Goal: Task Accomplishment & Management: Complete application form

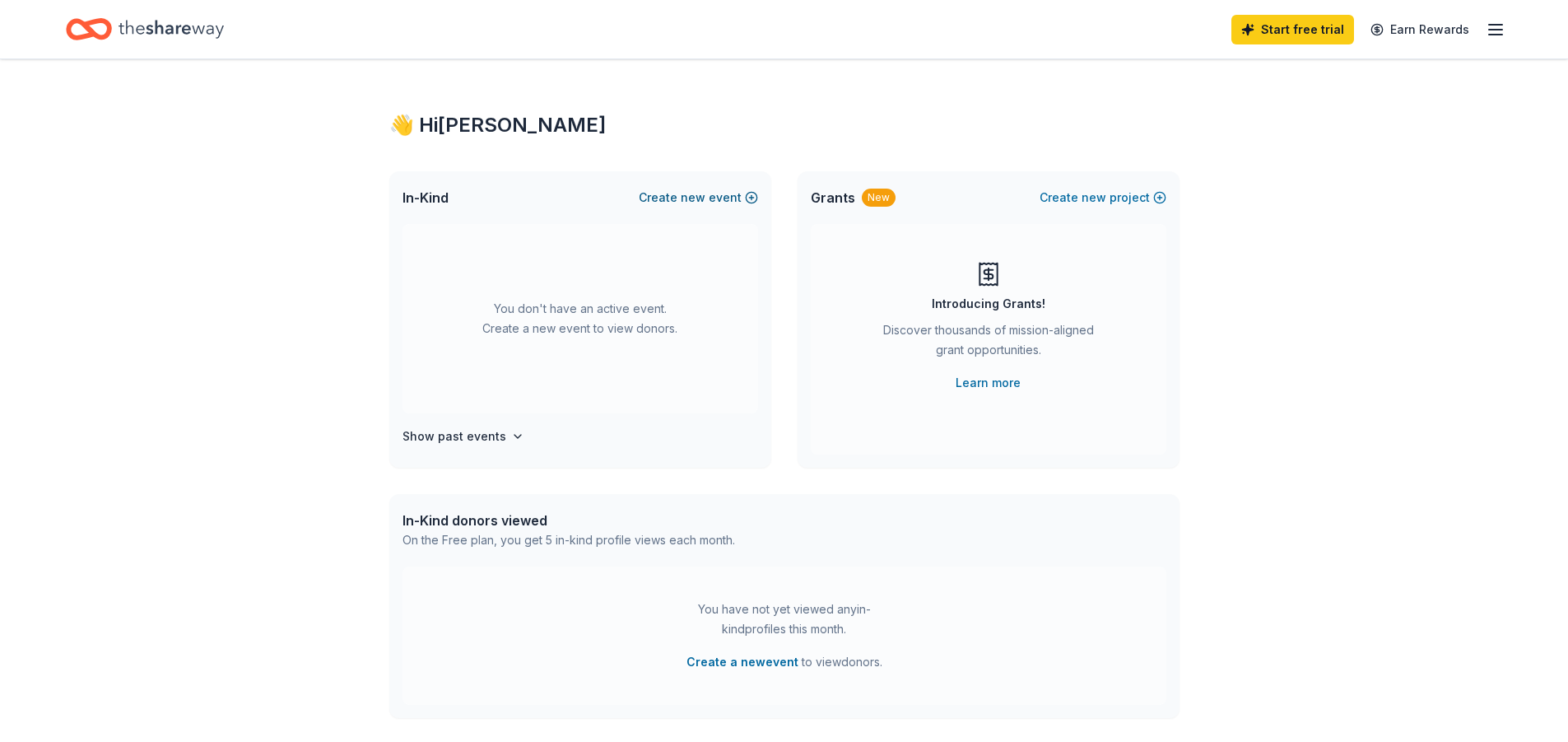
click at [678, 195] on button "Create new event" at bounding box center [698, 197] width 119 height 19
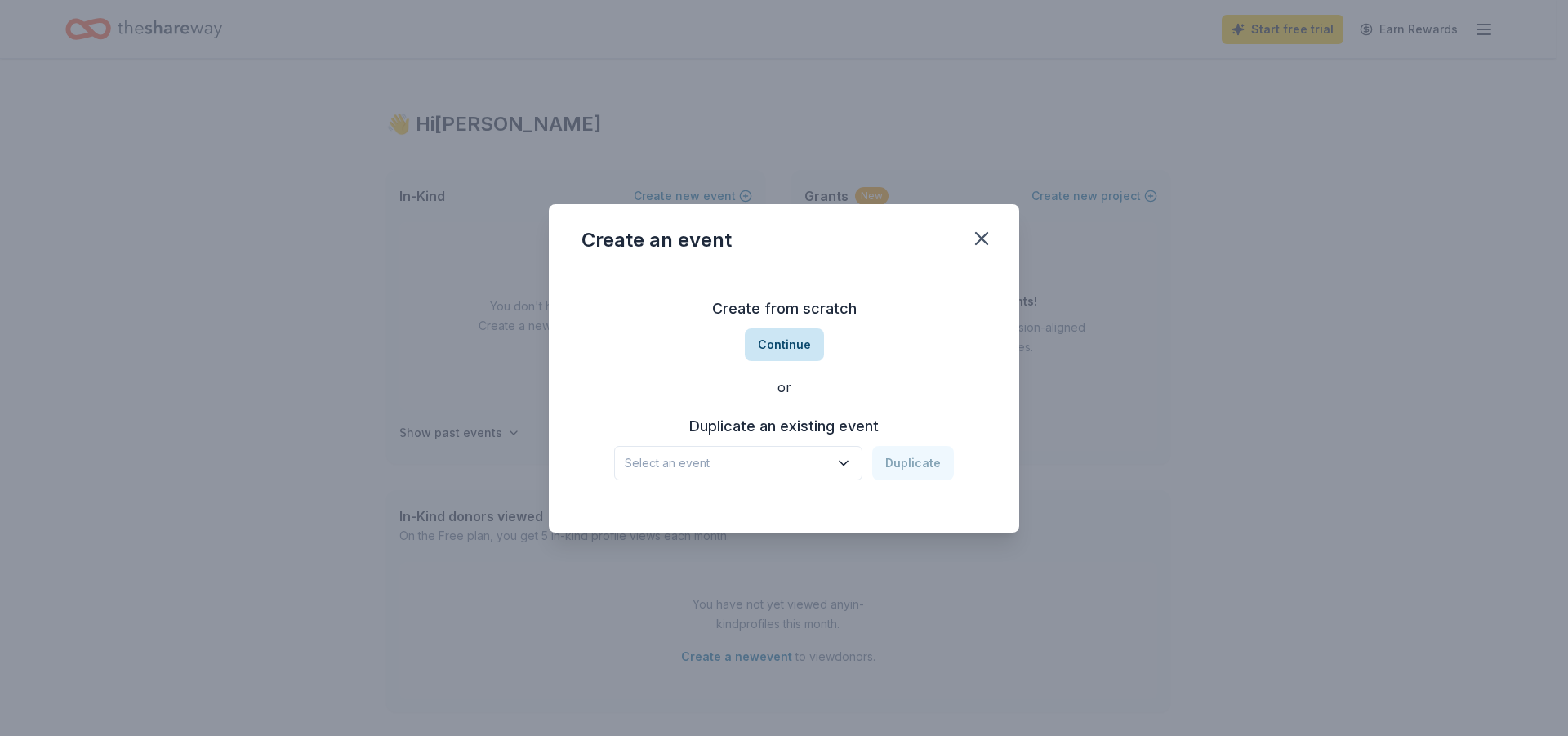
click at [786, 351] on button "Continue" at bounding box center [785, 345] width 79 height 33
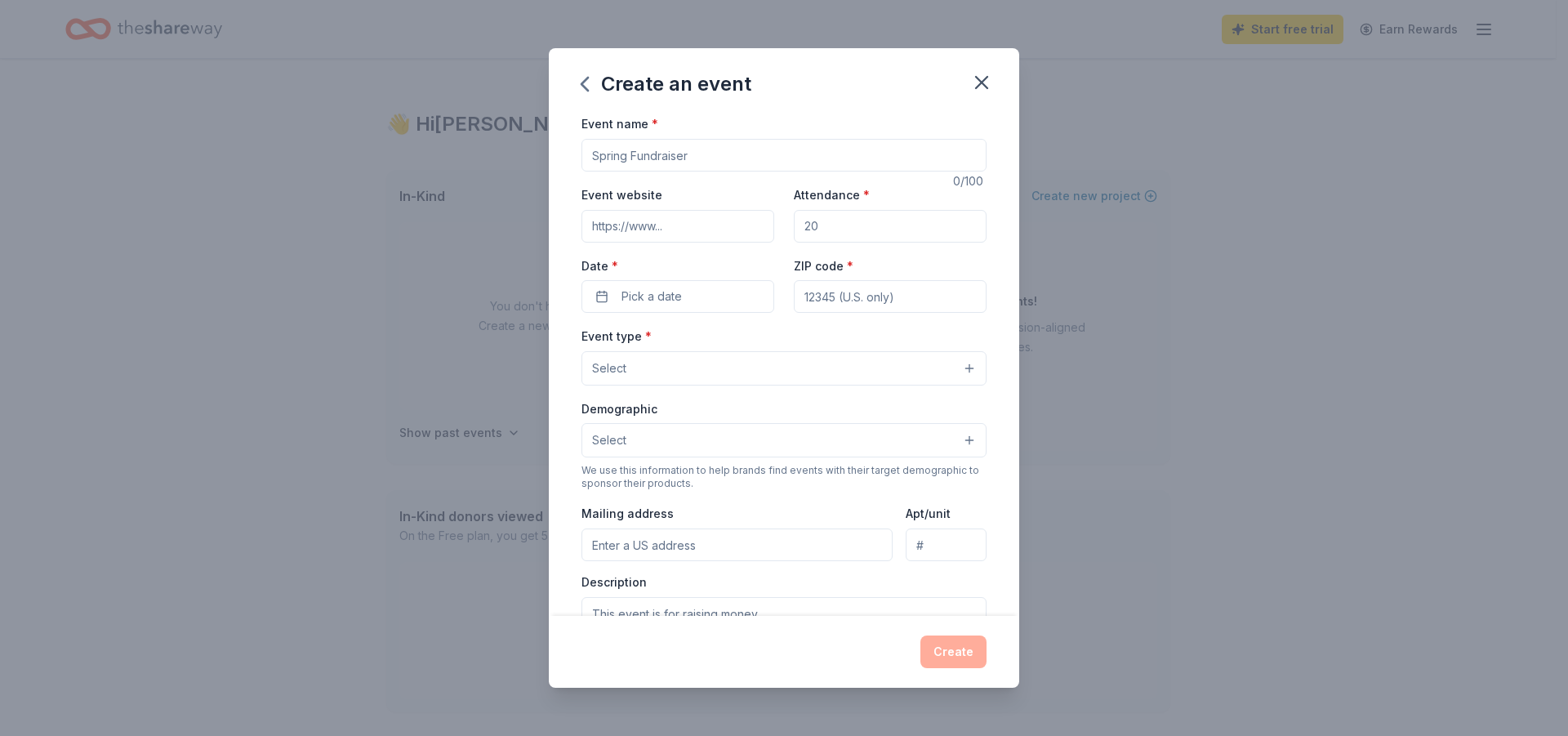
click at [687, 158] on input "Event name *" at bounding box center [784, 155] width 405 height 33
type input "t"
type input "Thy Brothers Keeper"
click at [612, 228] on input "Event website" at bounding box center [678, 226] width 193 height 33
type input "www.silentrescue.org"
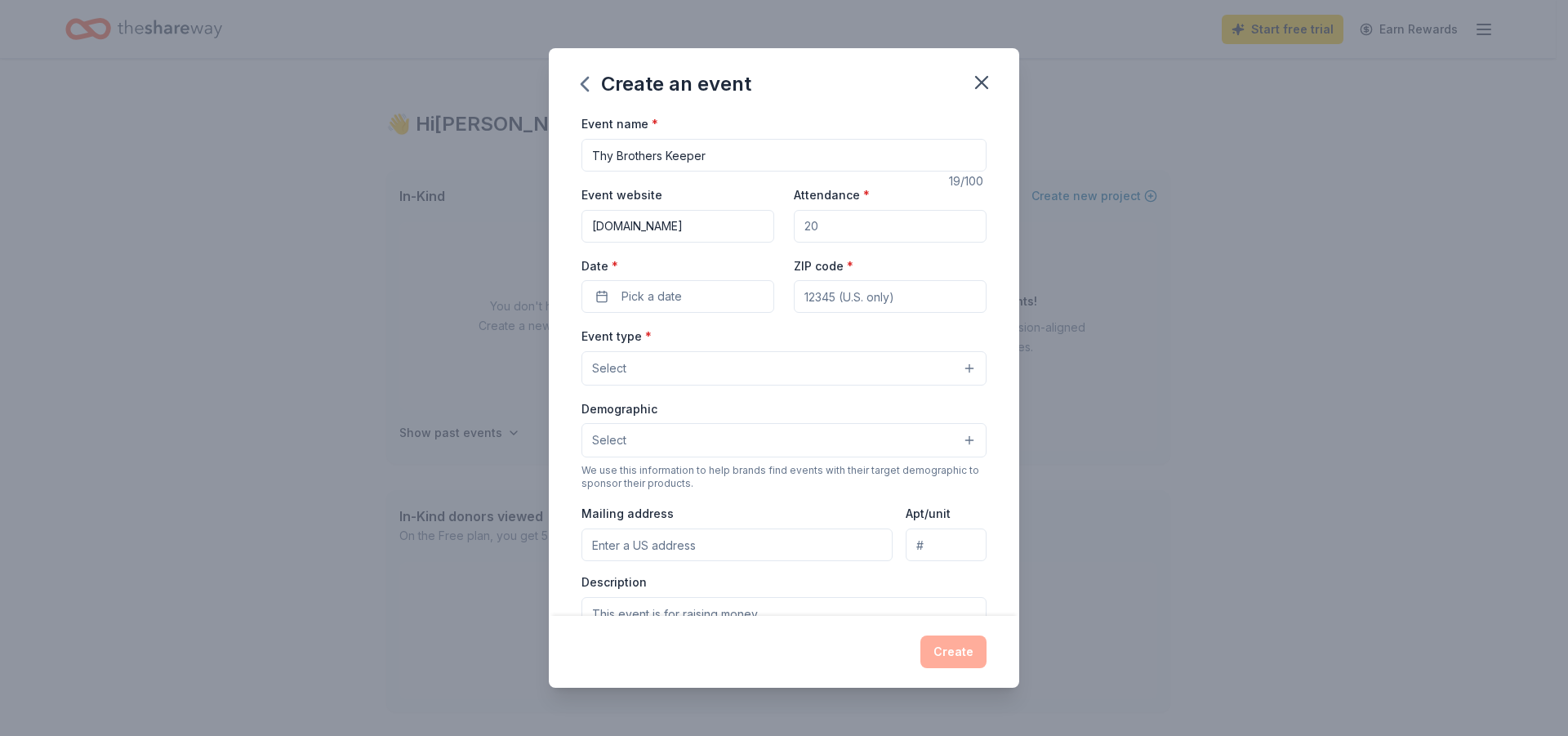
click at [824, 226] on input "Attendance *" at bounding box center [891, 226] width 193 height 33
type input "30"
click at [692, 306] on button "Pick a date" at bounding box center [678, 297] width 193 height 33
click at [761, 354] on div "September 2025 Su Mo Tu We Th Fr Sa 31 1 2 3 4 5 6 7 8 9 10 11 12 13 14 15 16 1…" at bounding box center [675, 442] width 206 height 232
click at [761, 344] on button "Go to next month" at bounding box center [763, 339] width 23 height 23
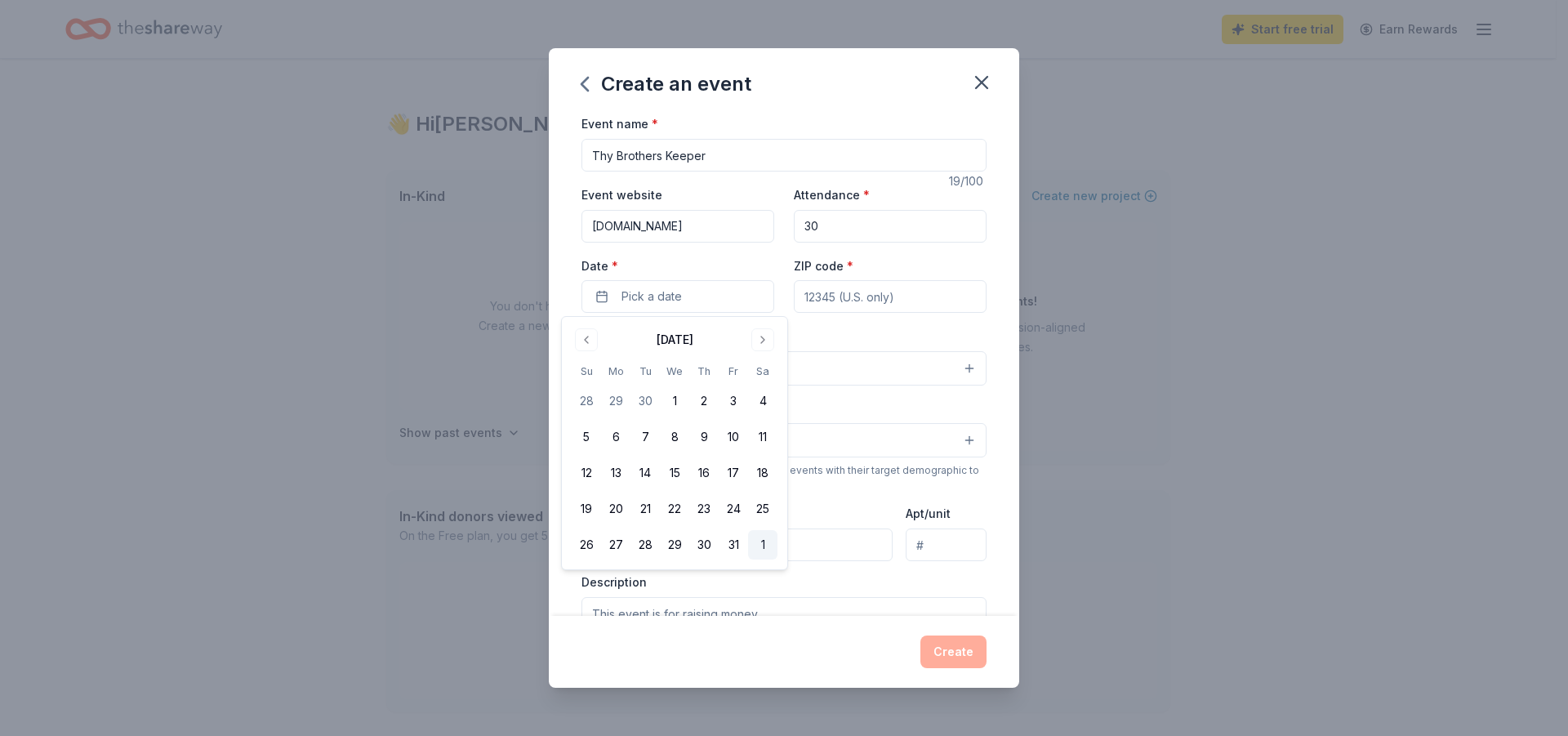
click at [760, 551] on button "1" at bounding box center [763, 545] width 29 height 29
click at [847, 602] on textarea at bounding box center [784, 634] width 405 height 74
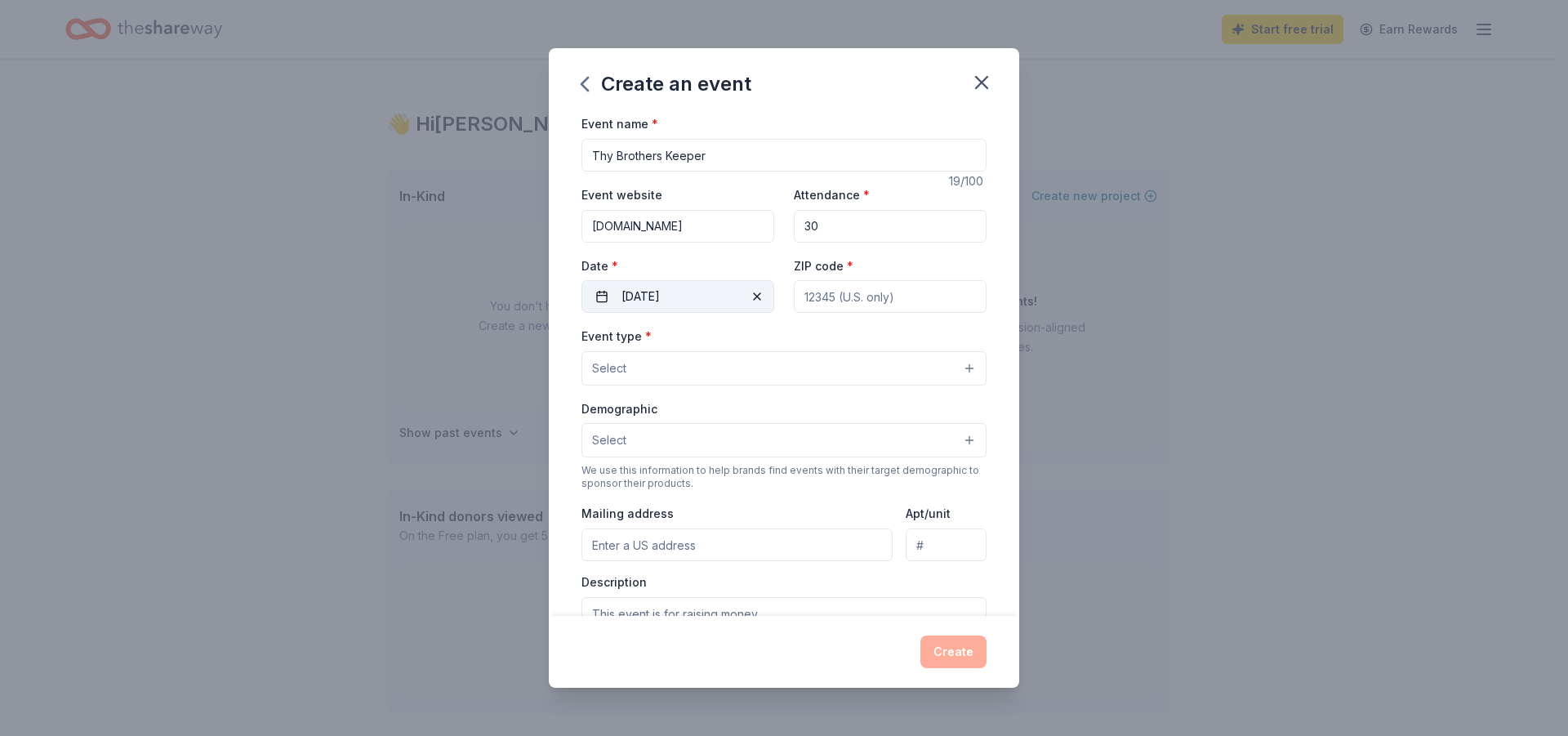
click at [721, 297] on button "11/01/2025" at bounding box center [678, 297] width 193 height 33
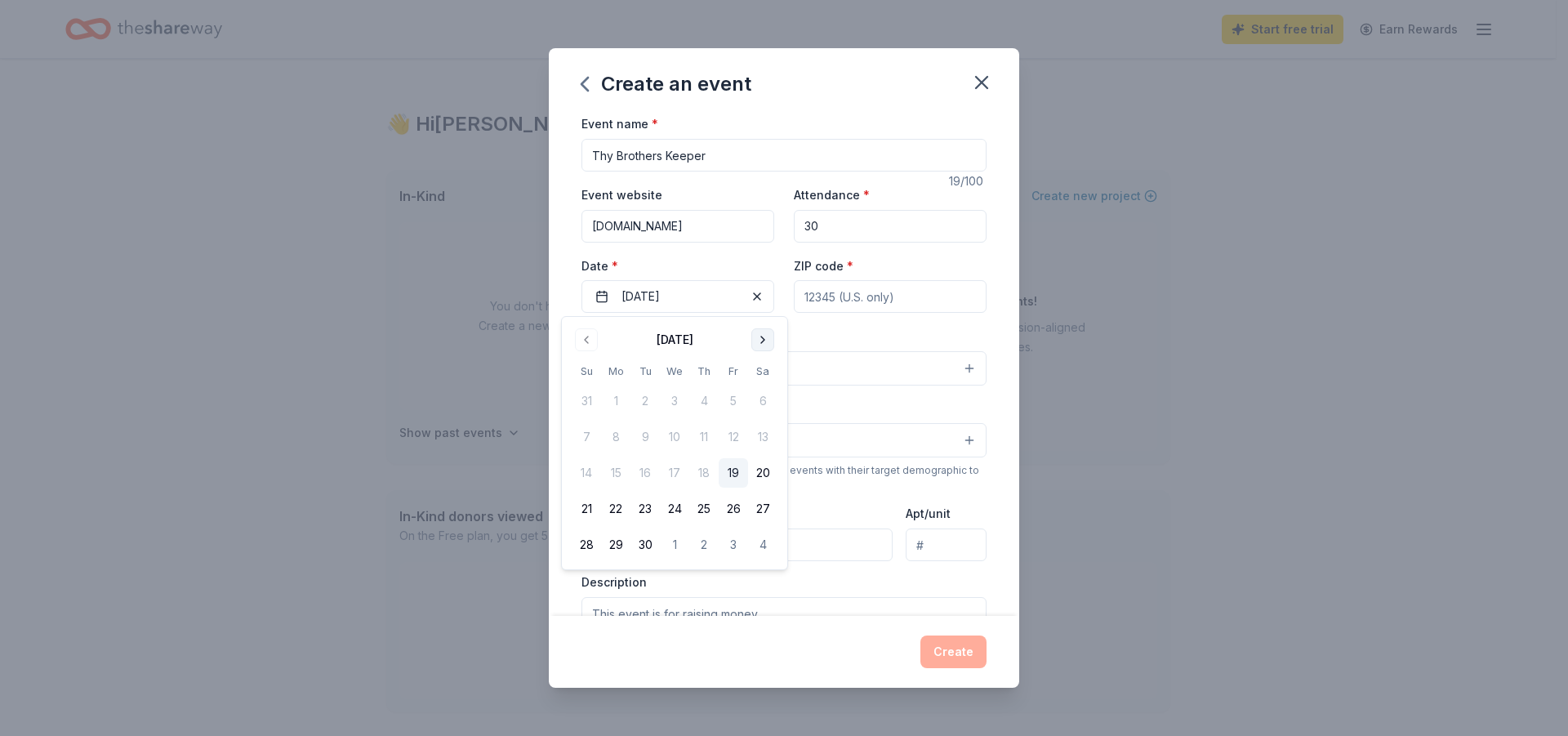
click at [767, 341] on button "Go to next month" at bounding box center [763, 339] width 23 height 23
click at [763, 430] on button "11" at bounding box center [763, 436] width 29 height 29
click at [765, 342] on button "Go to next month" at bounding box center [763, 339] width 23 height 23
click at [765, 441] on button "8" at bounding box center [763, 436] width 29 height 29
click at [747, 100] on div "Create an event" at bounding box center [784, 80] width 471 height 65
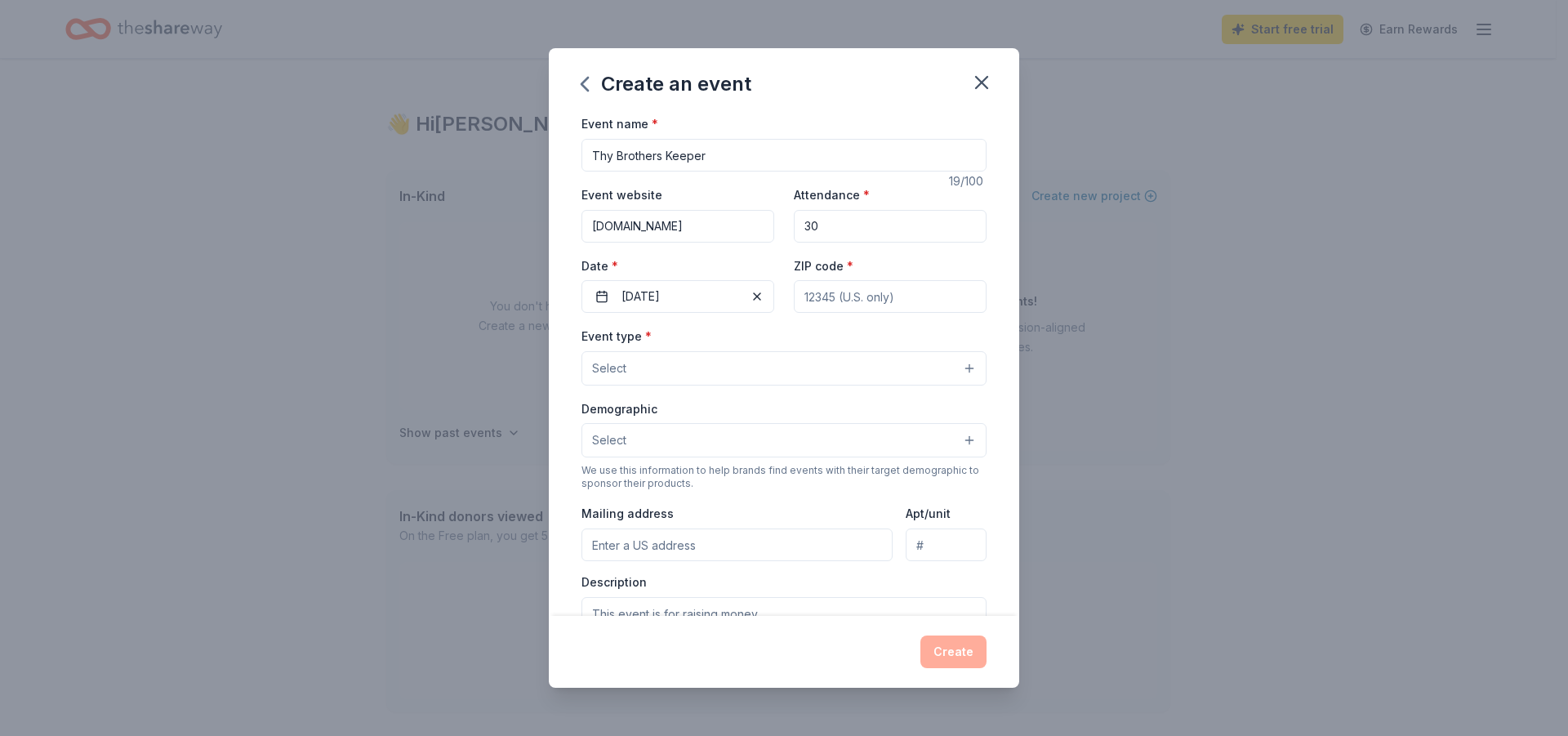
click at [904, 297] on input "ZIP code *" at bounding box center [891, 297] width 193 height 33
type input "77066"
click at [846, 101] on div "Create an event" at bounding box center [784, 80] width 471 height 65
click at [675, 376] on button "Select" at bounding box center [784, 368] width 405 height 34
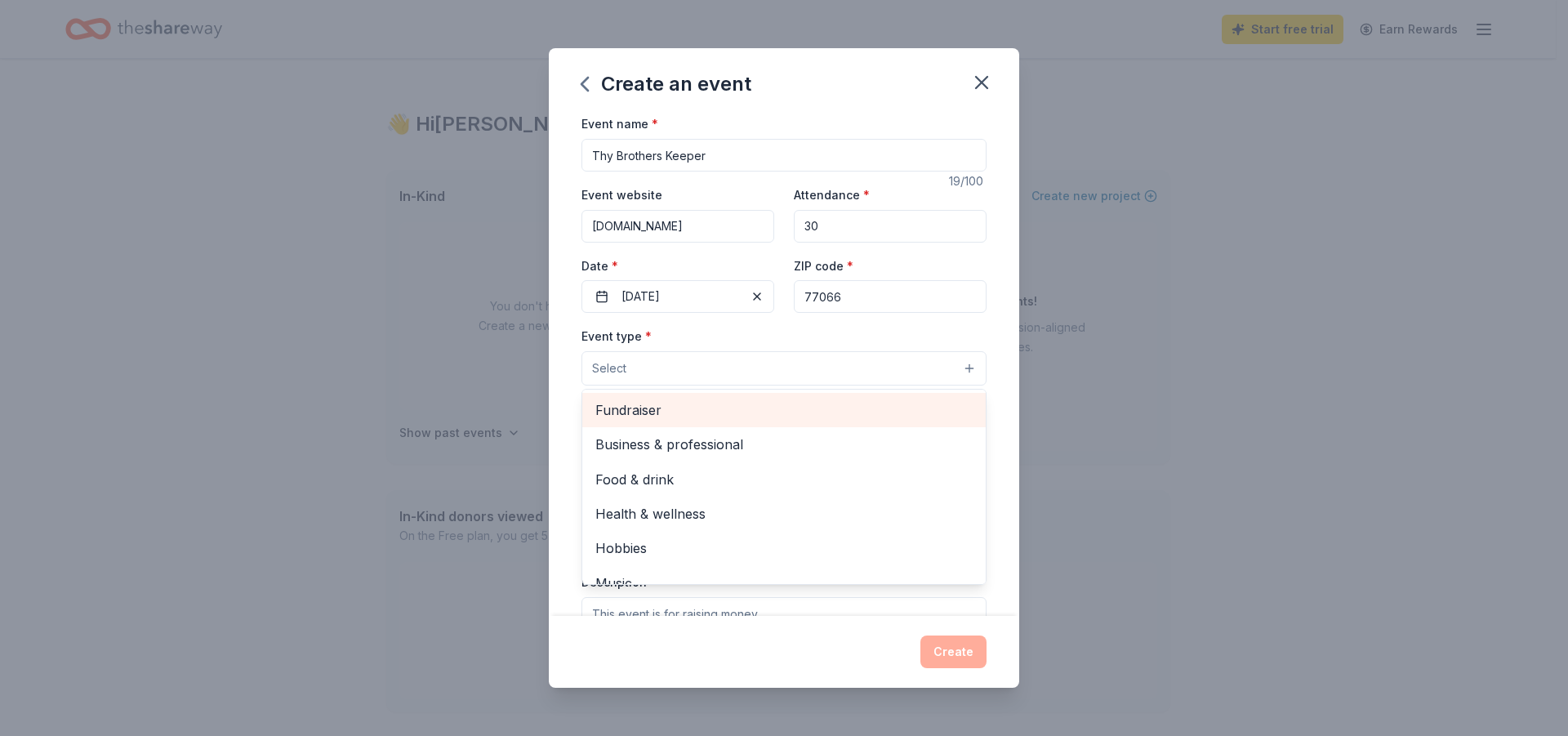
click at [675, 400] on span "Fundraiser" at bounding box center [784, 410] width 378 height 21
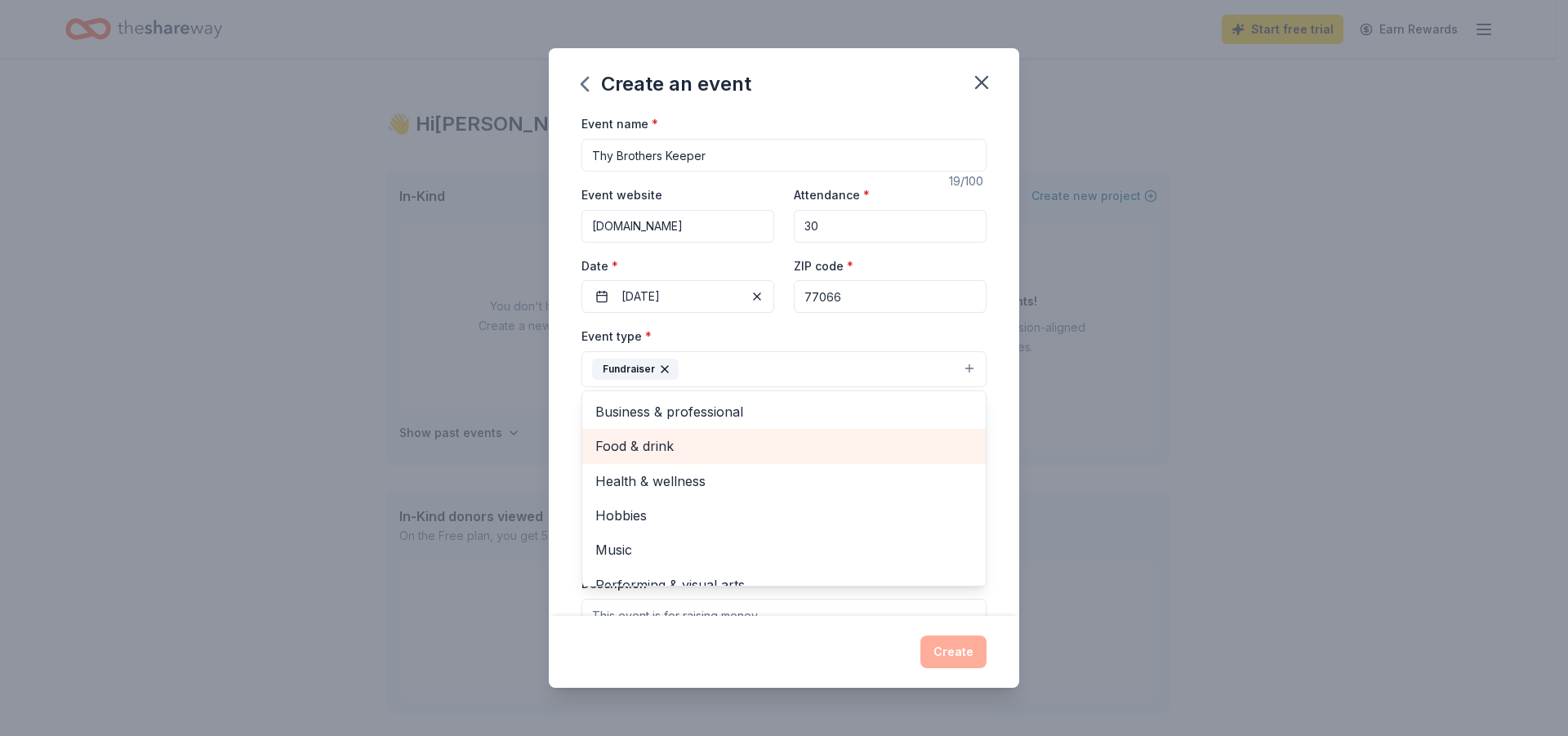
click at [703, 452] on span "Food & drink" at bounding box center [784, 446] width 378 height 21
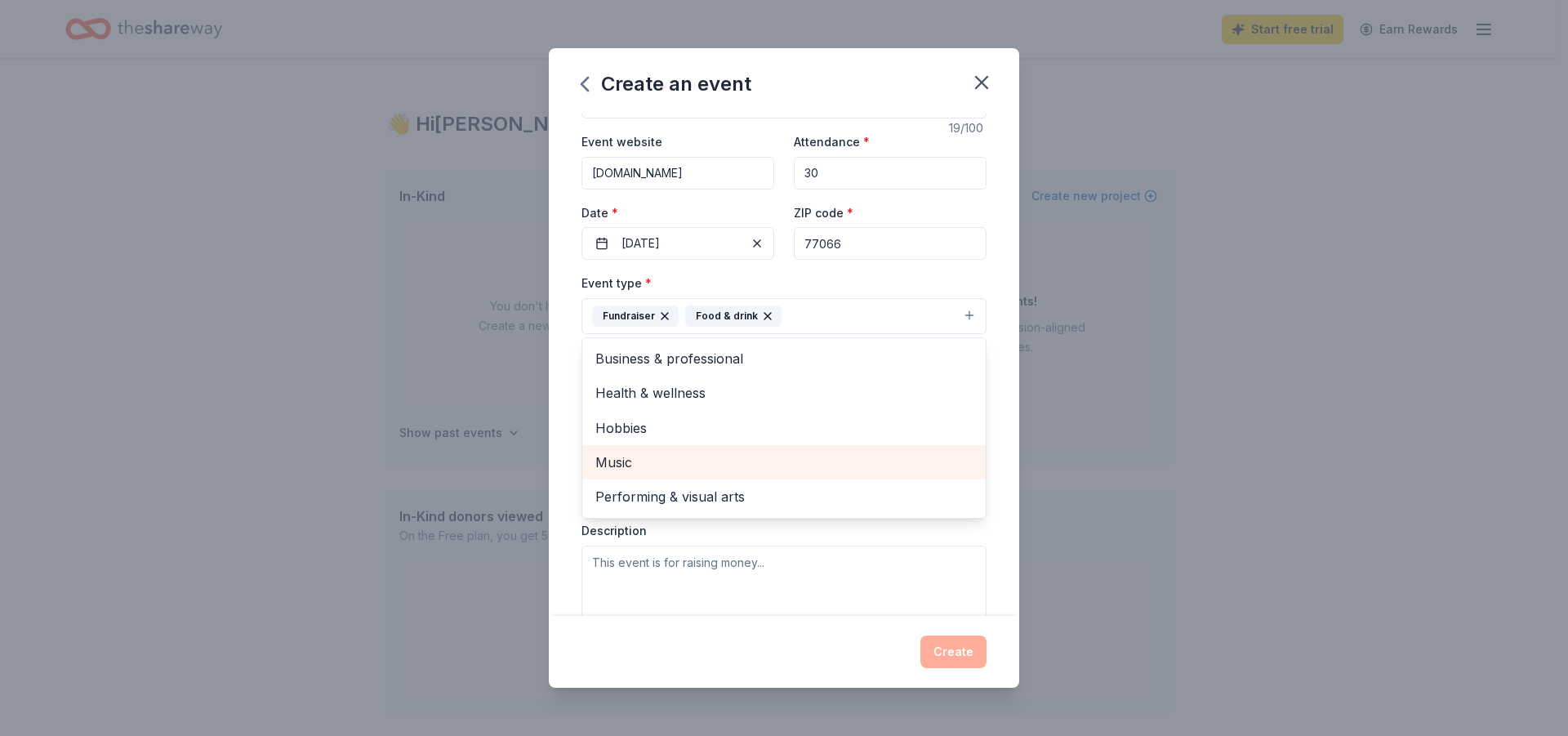
scroll to position [82, 0]
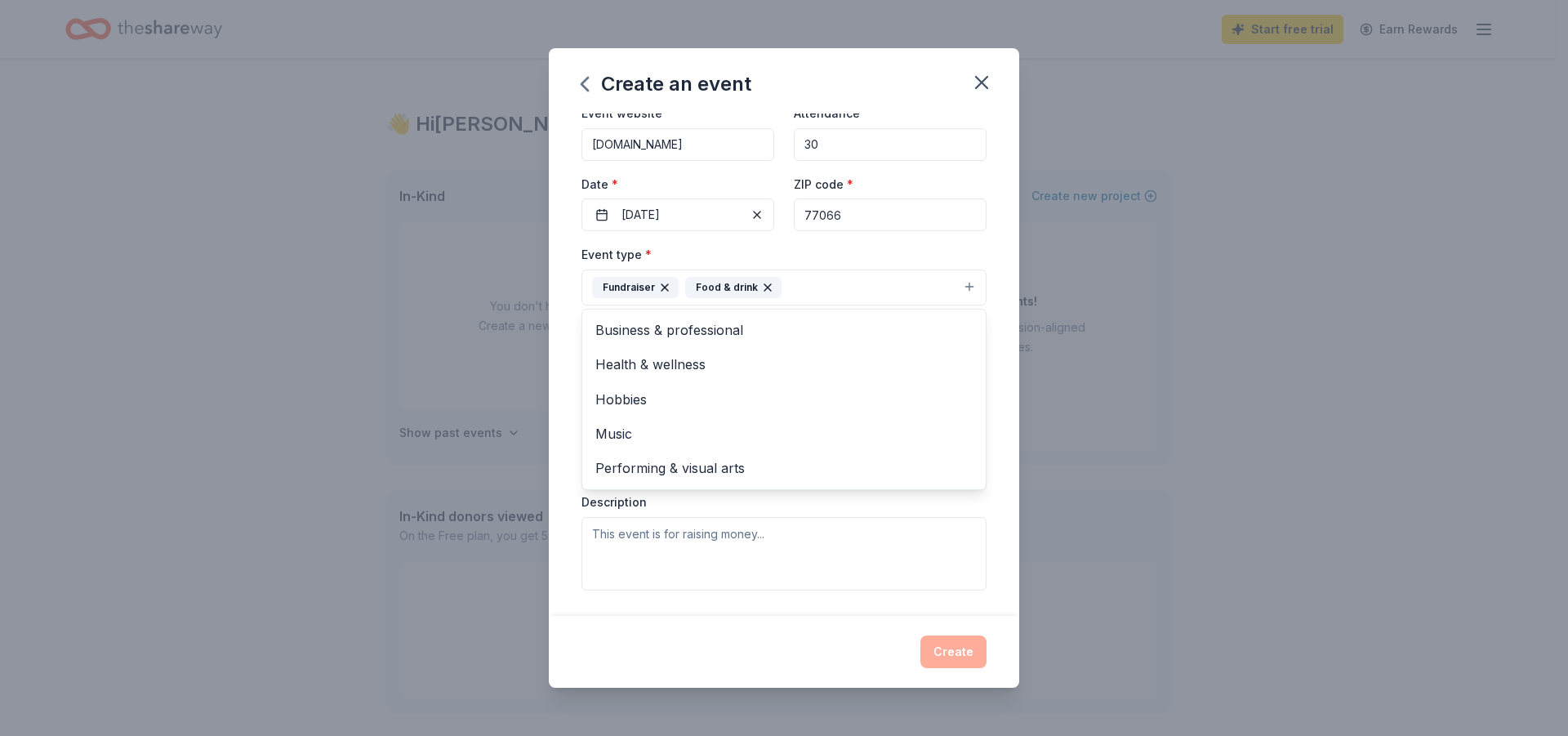
click at [876, 527] on div "Event type * Fundraiser Food & drink Business & professional Health & wellness …" at bounding box center [784, 417] width 405 height 345
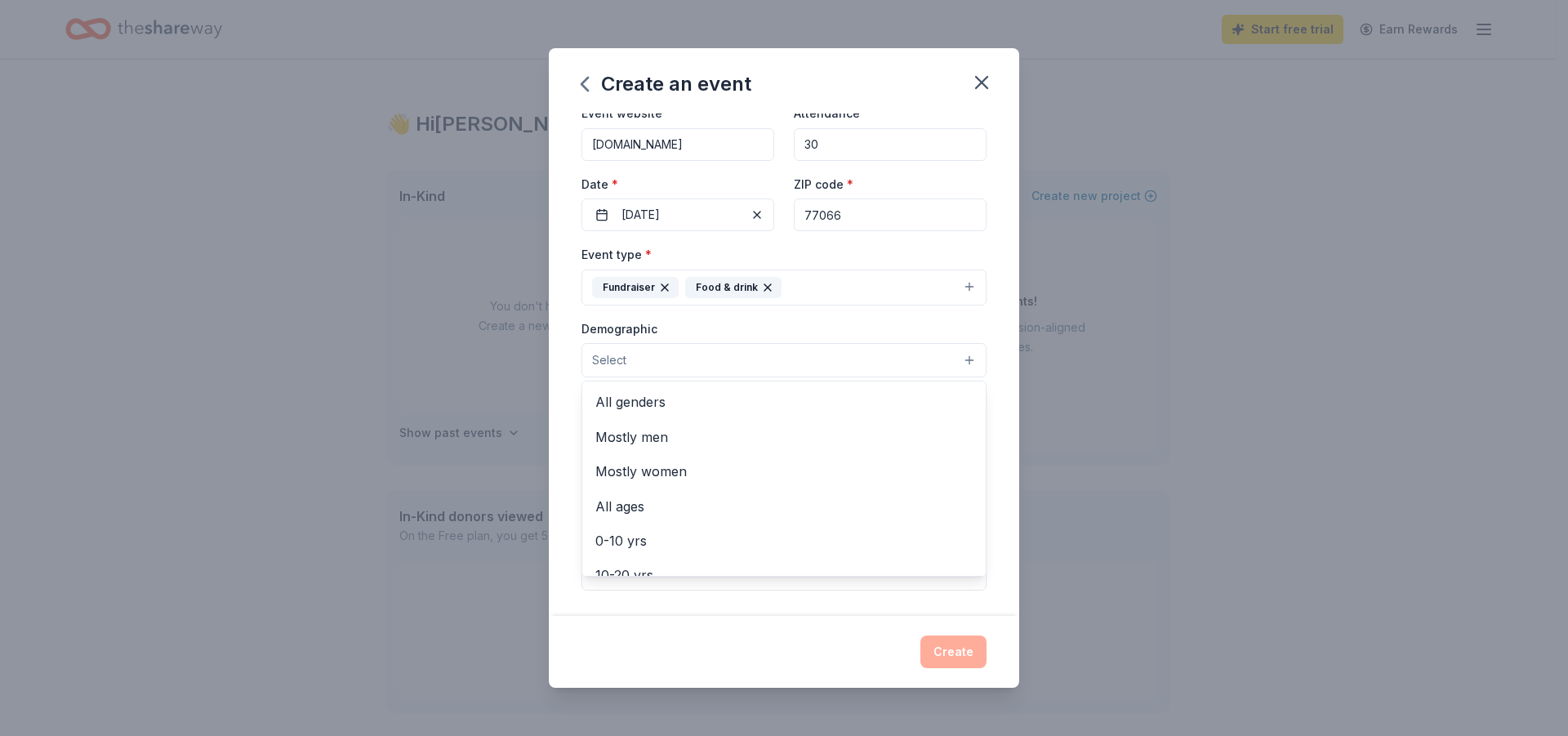
click at [682, 363] on button "Select" at bounding box center [784, 359] width 405 height 34
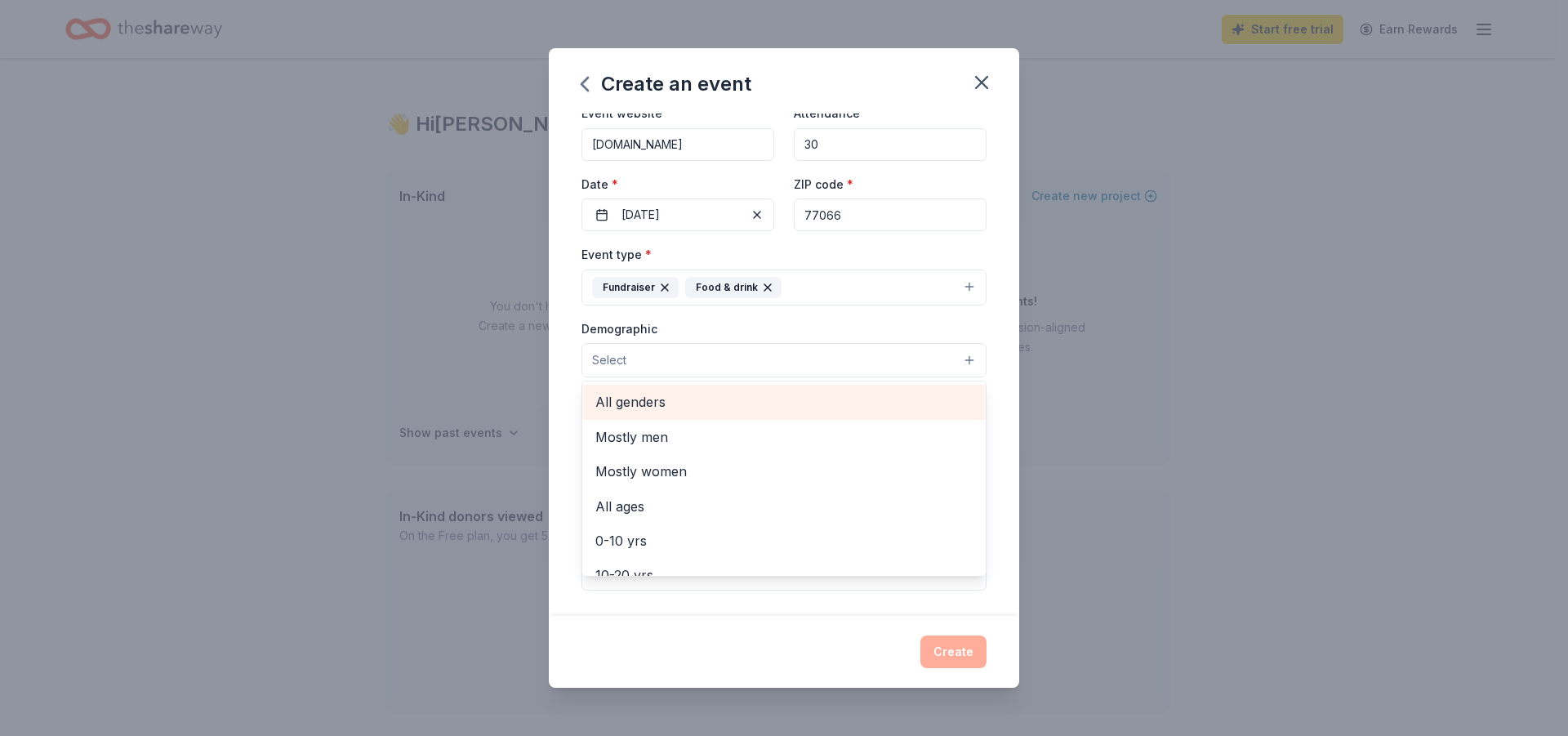
click at [668, 398] on span "All genders" at bounding box center [784, 402] width 378 height 21
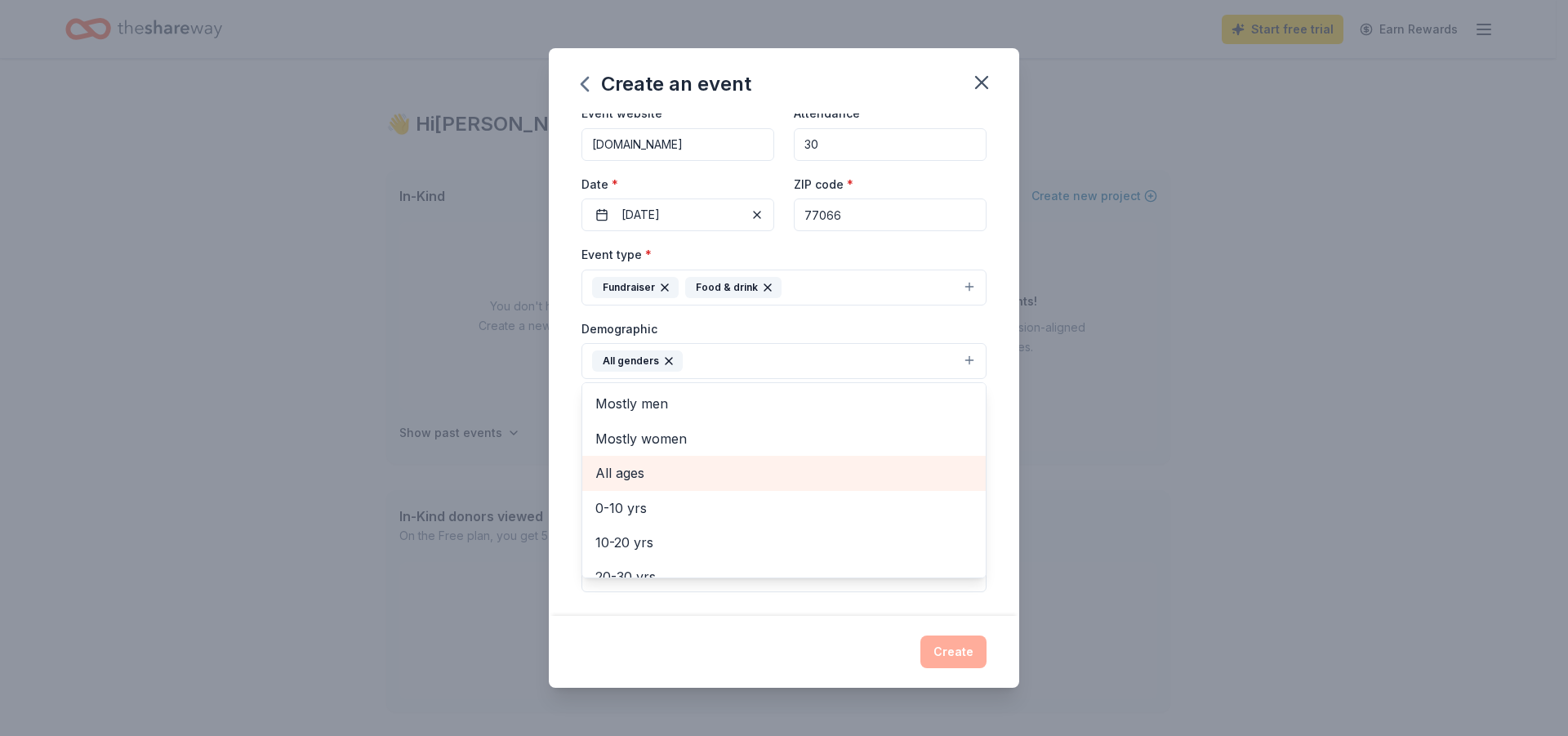
click at [680, 473] on span "All ages" at bounding box center [784, 472] width 378 height 21
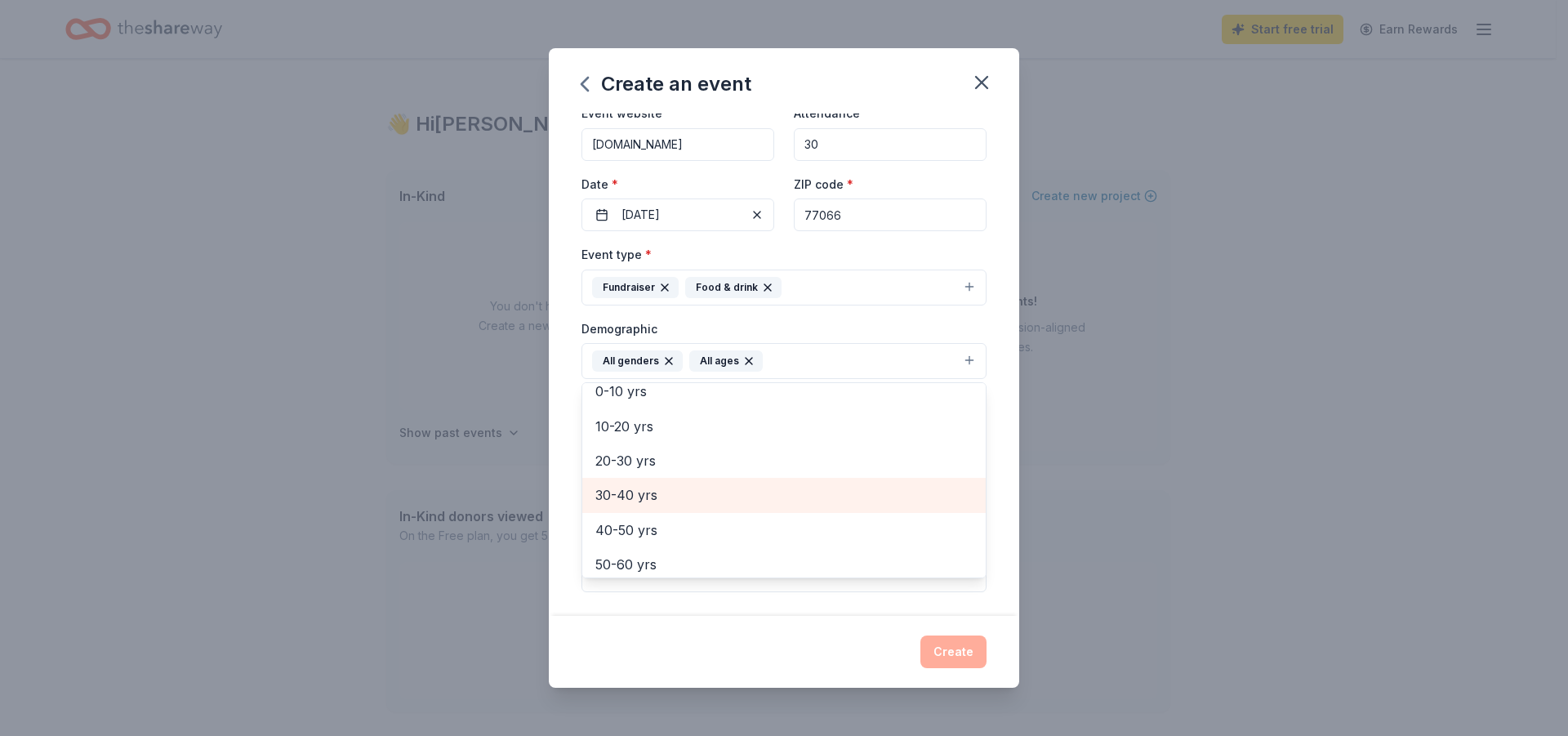
scroll to position [193, 0]
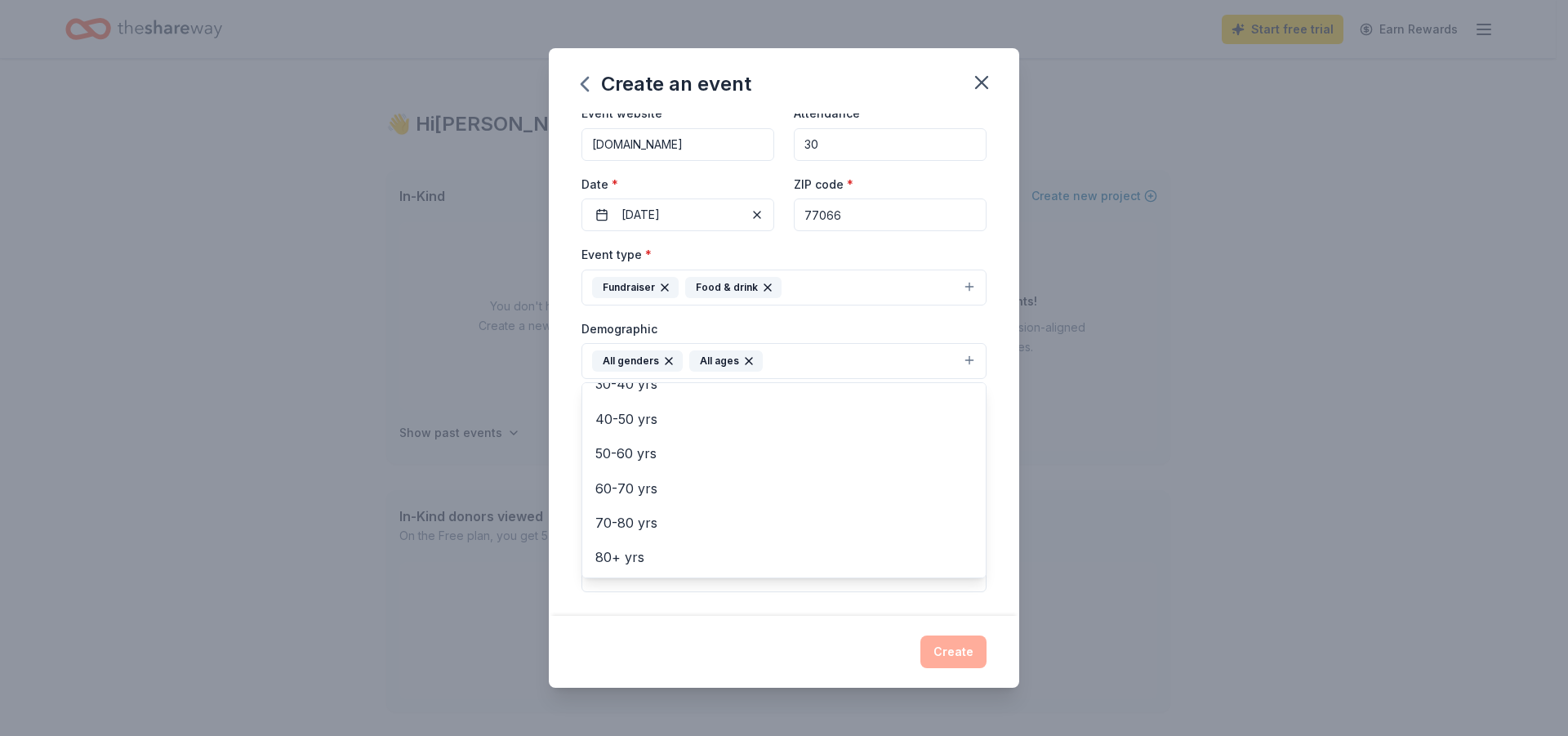
click at [881, 317] on div "Event type * Fundraiser Food & drink Demographic All genders All ages Mostly me…" at bounding box center [784, 418] width 405 height 347
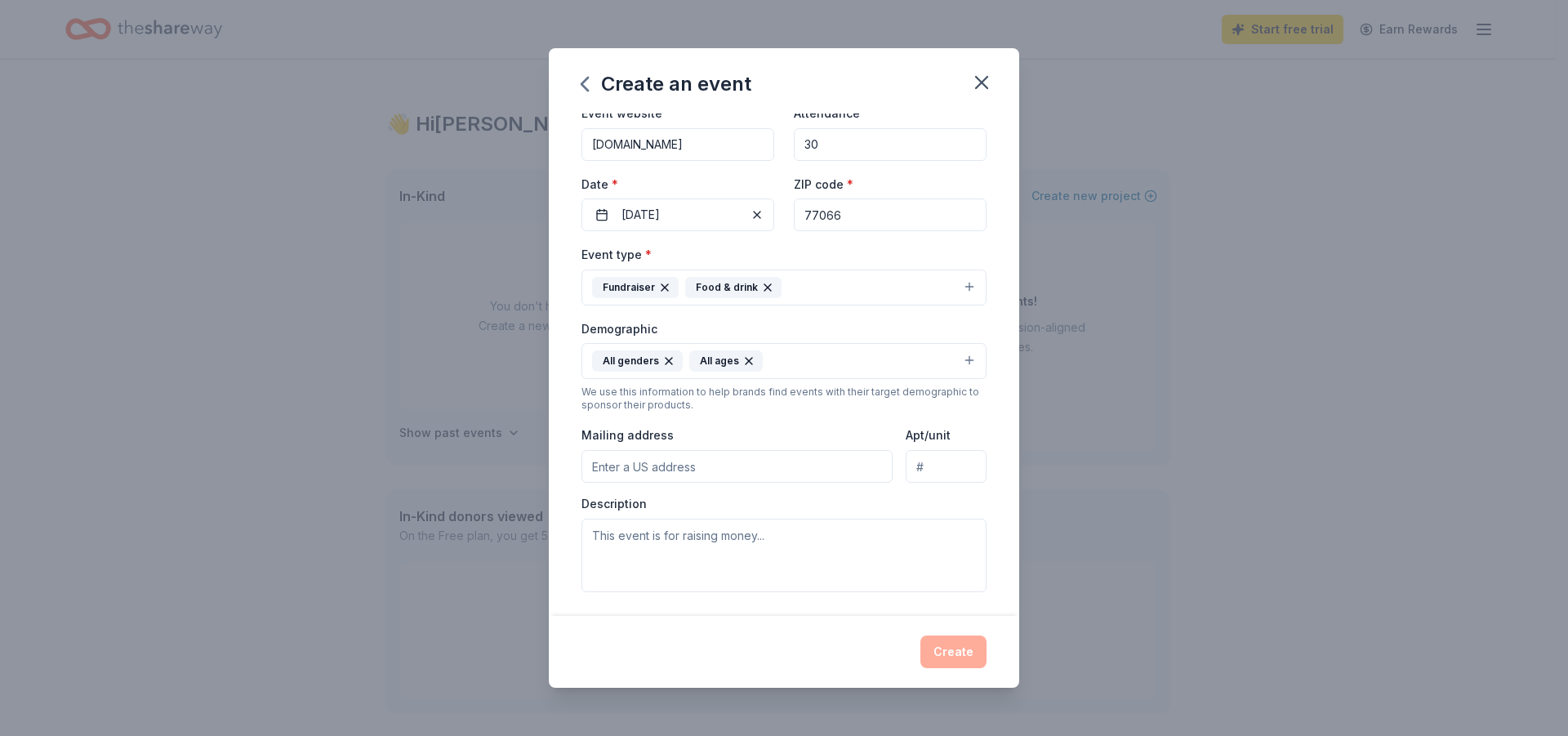
click at [667, 466] on input "Mailing address" at bounding box center [737, 467] width 312 height 33
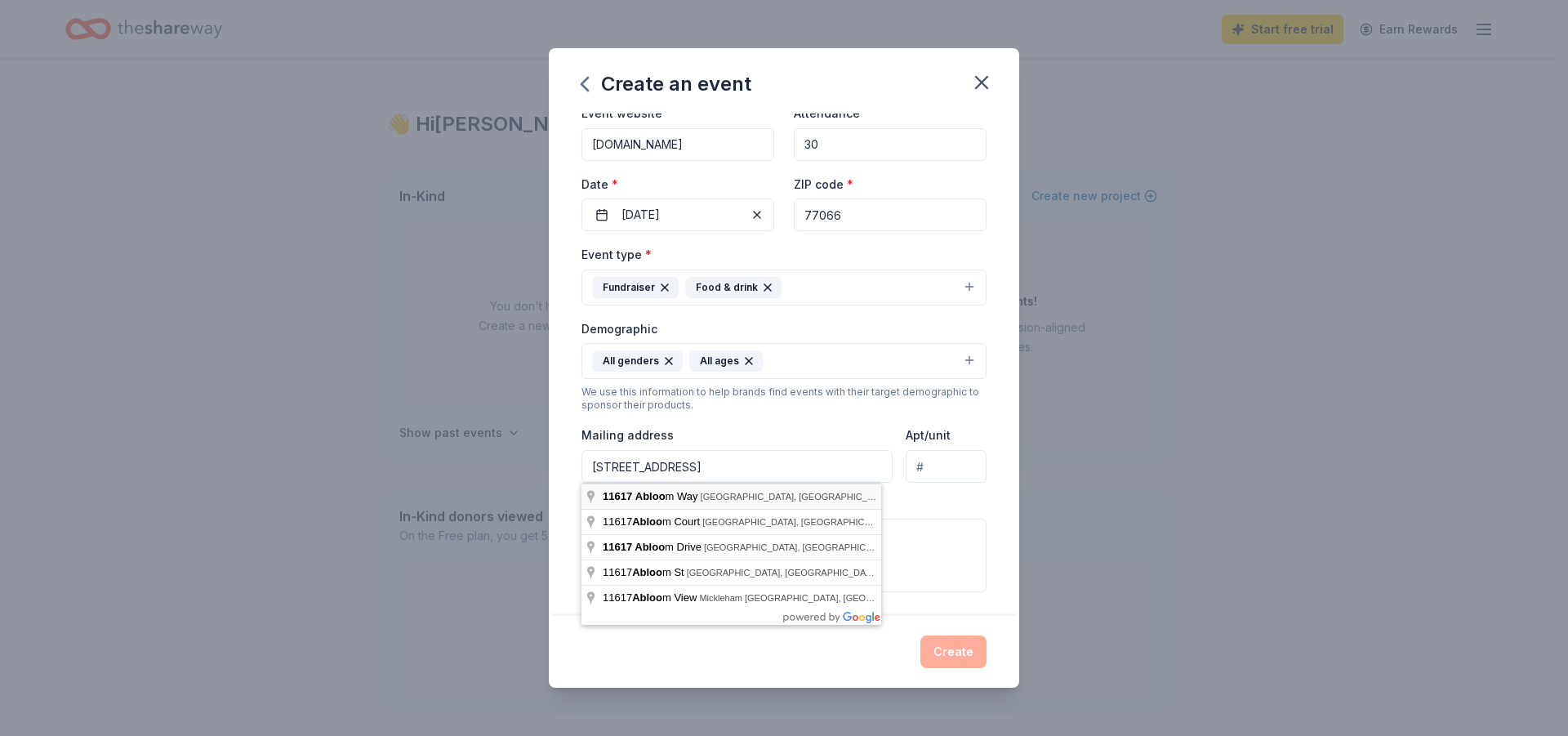
type input "11617 Abloom Way, Houston, TX, 77066"
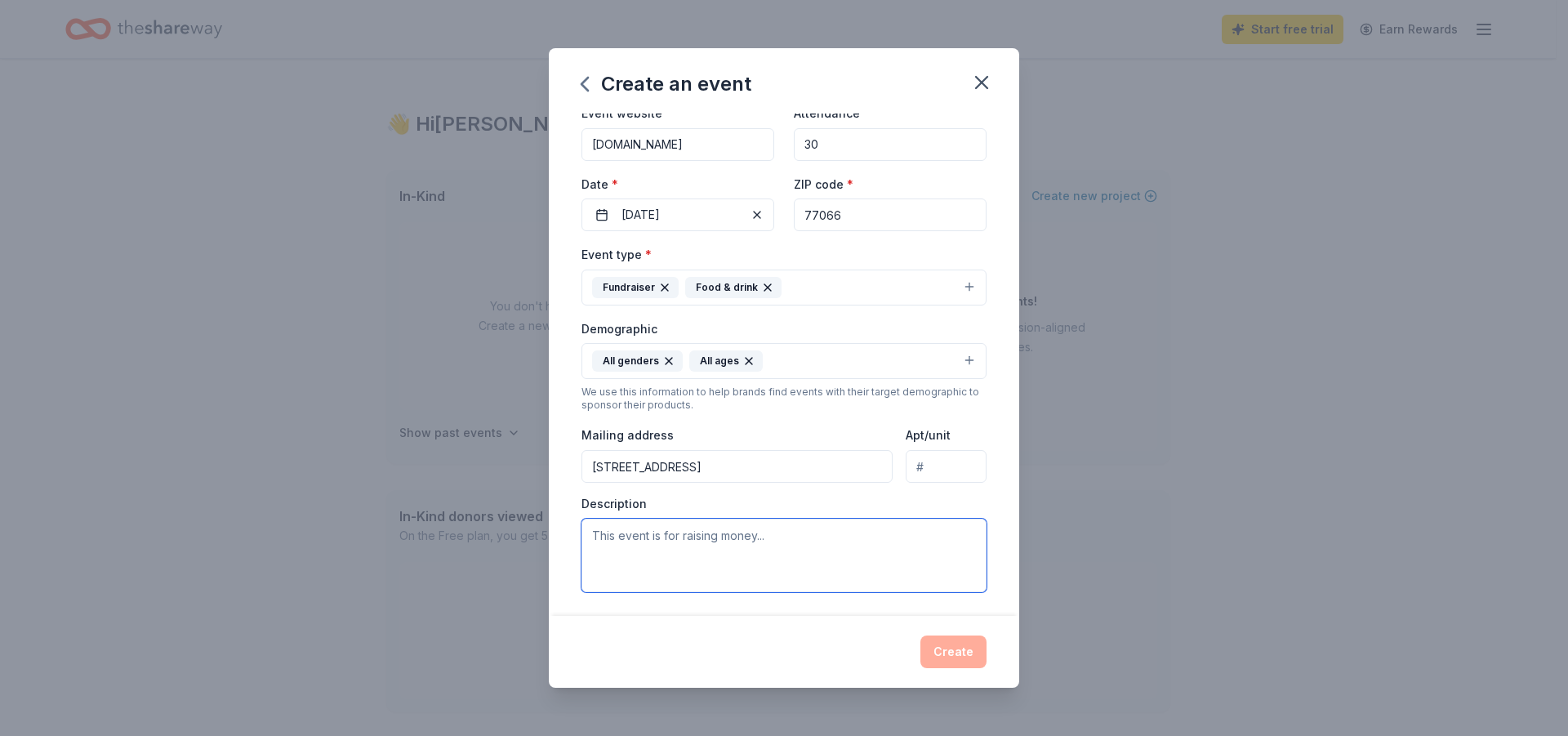
drag, startPoint x: 777, startPoint y: 539, endPoint x: 567, endPoint y: 538, distance: 210.0
click at [567, 538] on div "Event name * Thy Brothers Keeper 19 /100 Event website www.silentrescue.org Att…" at bounding box center [784, 365] width 471 height 502
drag, startPoint x: 950, startPoint y: 536, endPoint x: 532, endPoint y: 527, distance: 418.1
click at [532, 527] on div "Create an event Event name * Thy Brothers Keeper 19 /100 Event website www.sile…" at bounding box center [784, 368] width 1568 height 736
paste textarea "rough this gathering, we sow seeds of hope for the homeless—raising funds to re…"
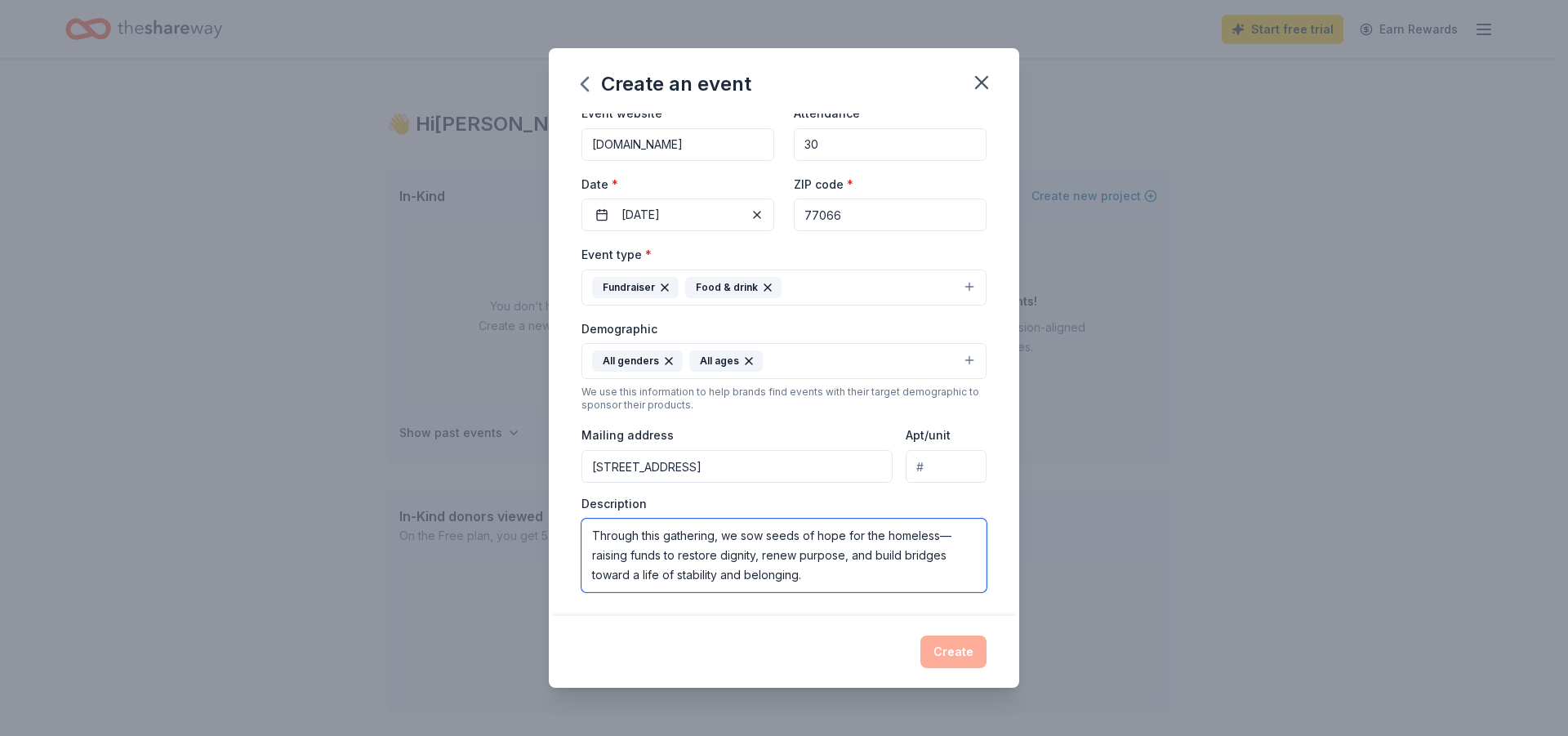
type textarea "Through this gathering, we sow seeds of hope for the homeless—raising funds to …"
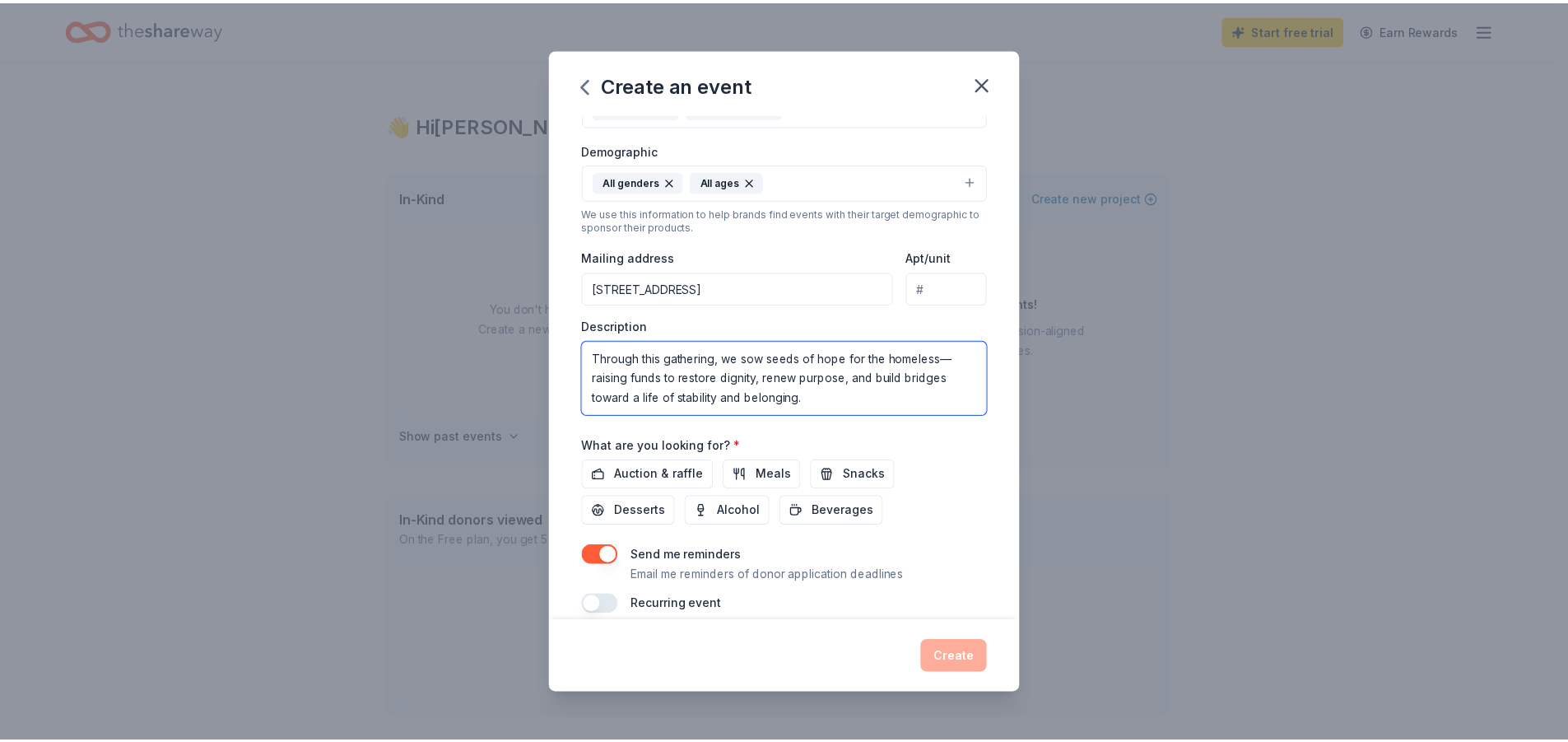
scroll to position [284, 0]
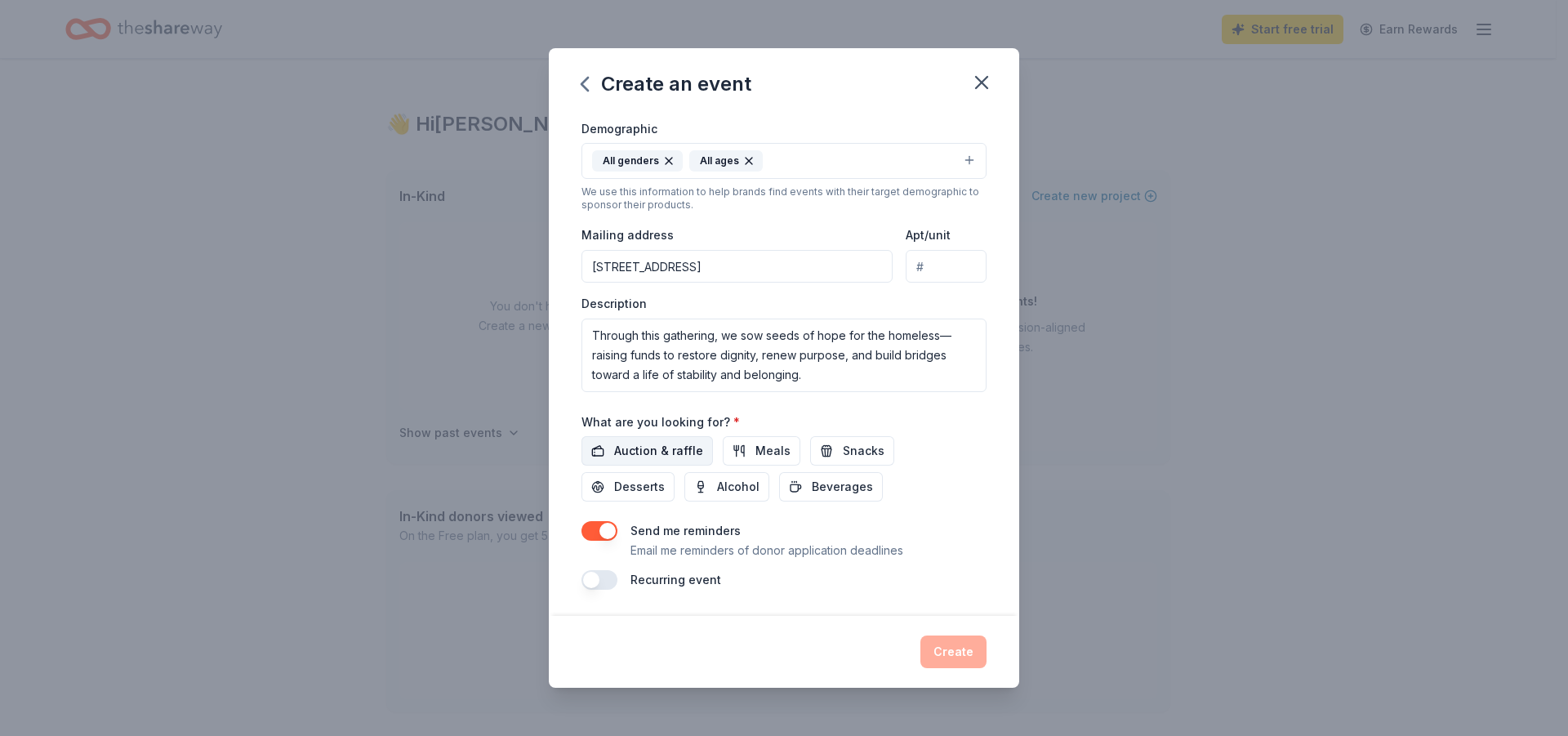
drag, startPoint x: 648, startPoint y: 445, endPoint x: 656, endPoint y: 448, distance: 8.5
click at [646, 447] on span "Auction & raffle" at bounding box center [658, 450] width 89 height 19
click at [745, 451] on button "Meals" at bounding box center [762, 451] width 77 height 29
click at [851, 453] on span "Snacks" at bounding box center [863, 450] width 41 height 19
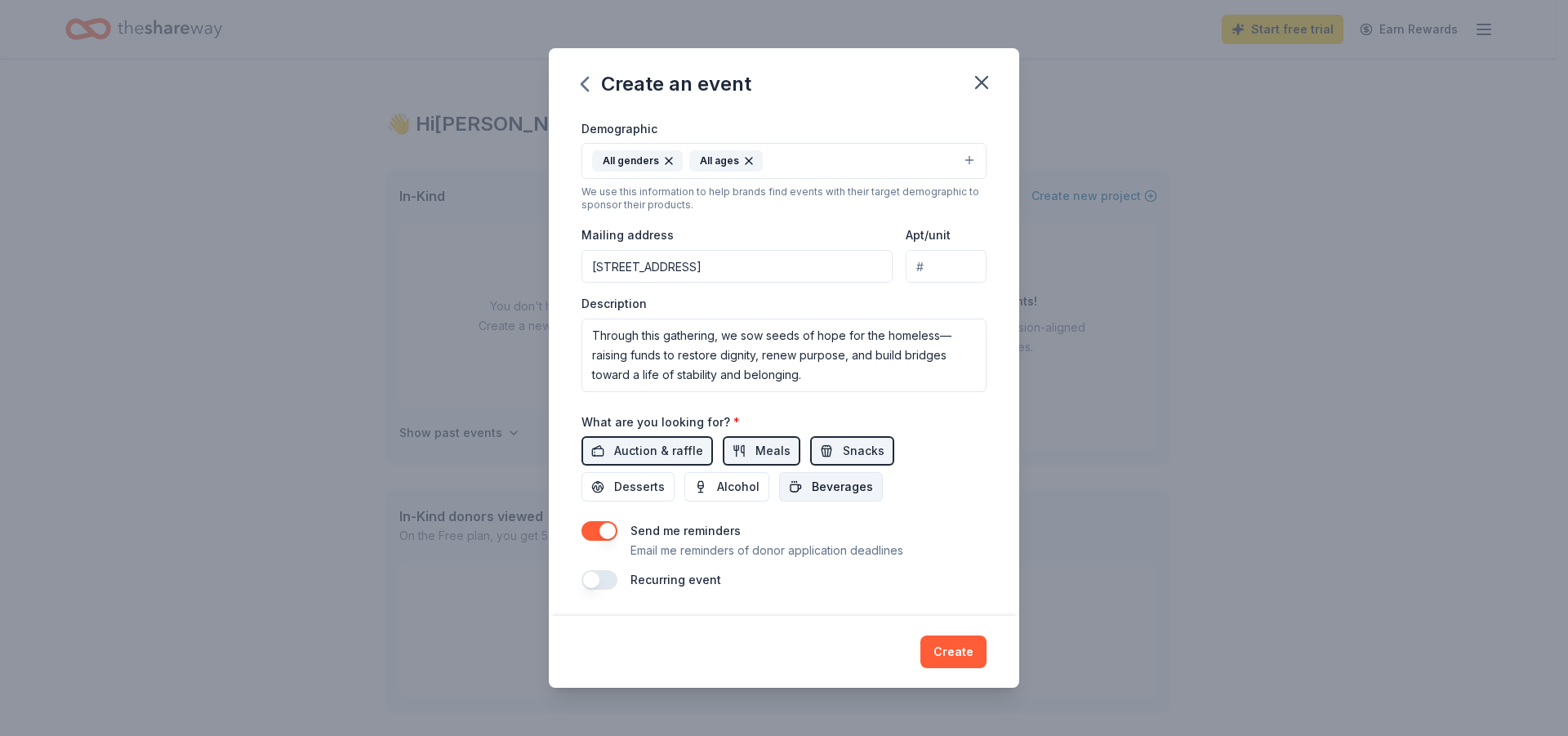
click at [844, 490] on span "Beverages" at bounding box center [842, 486] width 62 height 19
click at [717, 489] on span "Alcohol" at bounding box center [738, 486] width 42 height 19
click at [633, 487] on span "Desserts" at bounding box center [639, 486] width 51 height 19
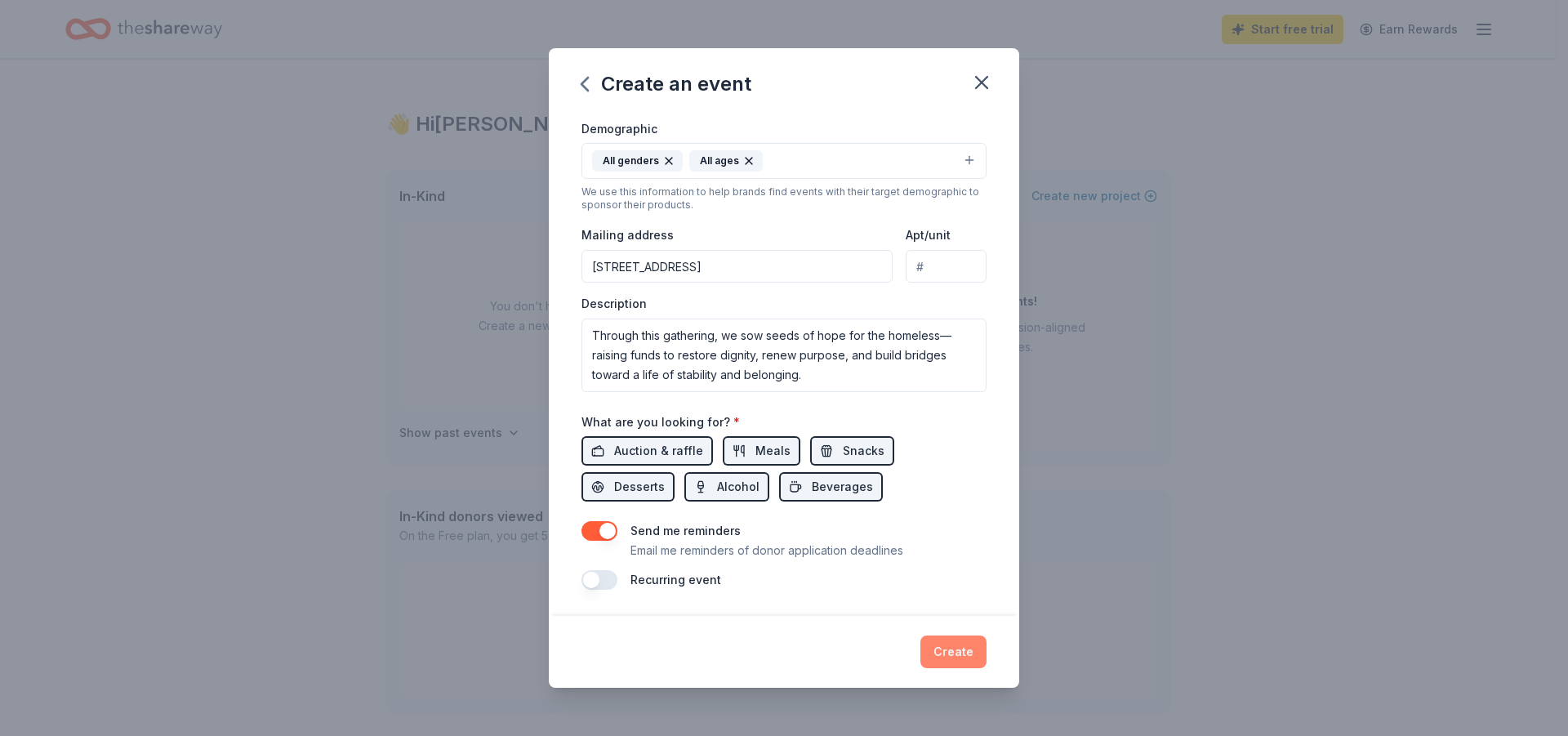
click at [951, 644] on button "Create" at bounding box center [954, 651] width 66 height 33
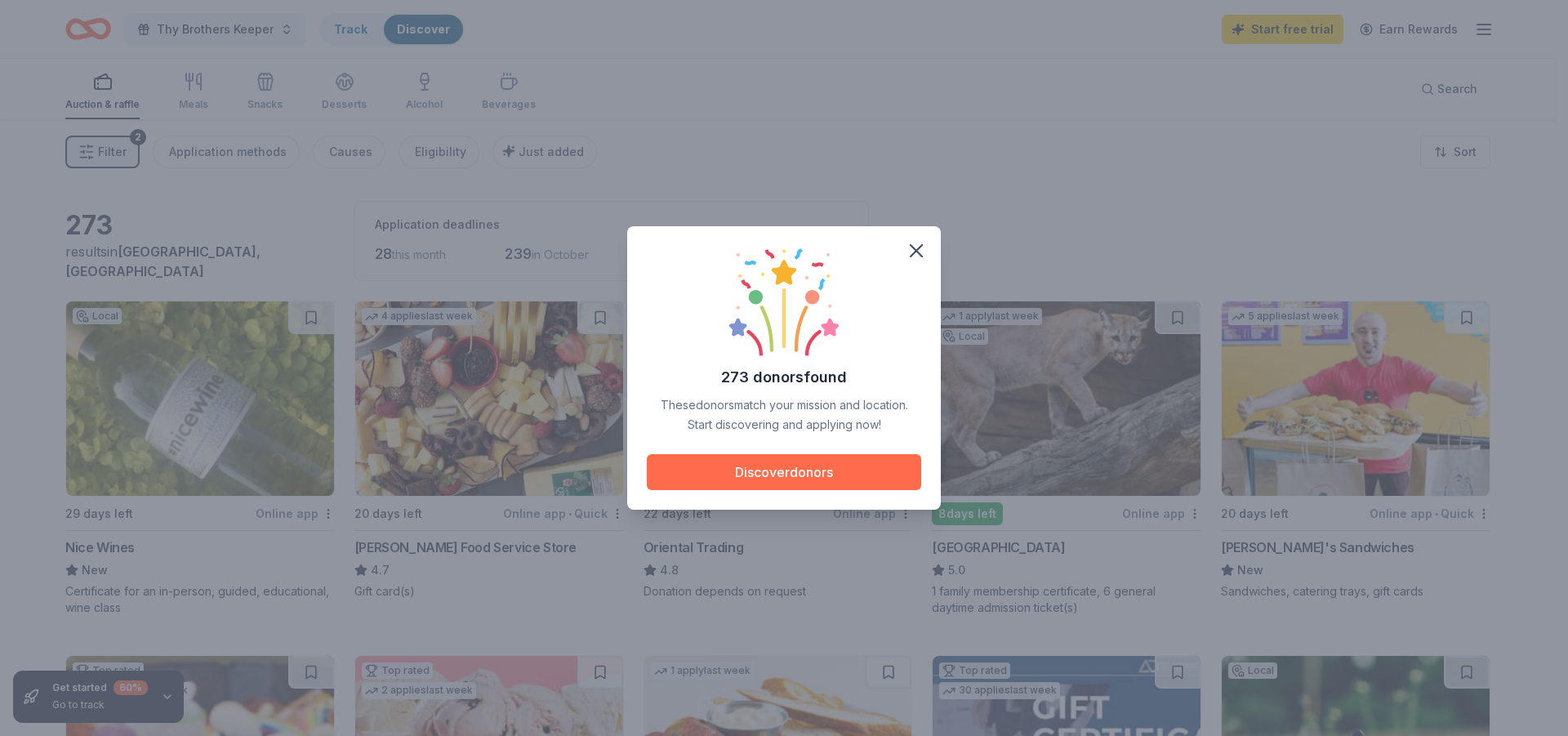
click at [791, 476] on button "Discover donors" at bounding box center [784, 471] width 275 height 36
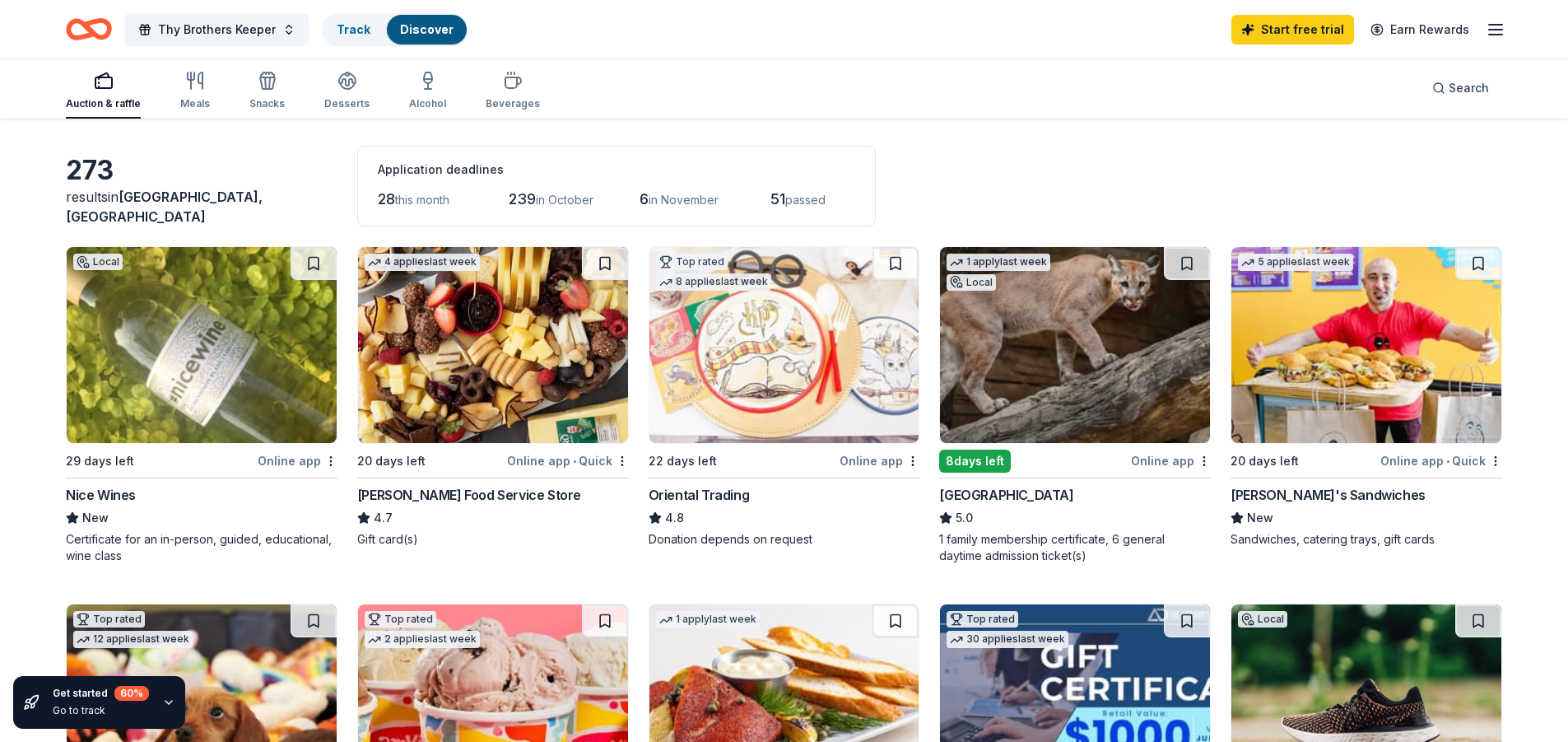
scroll to position [82, 0]
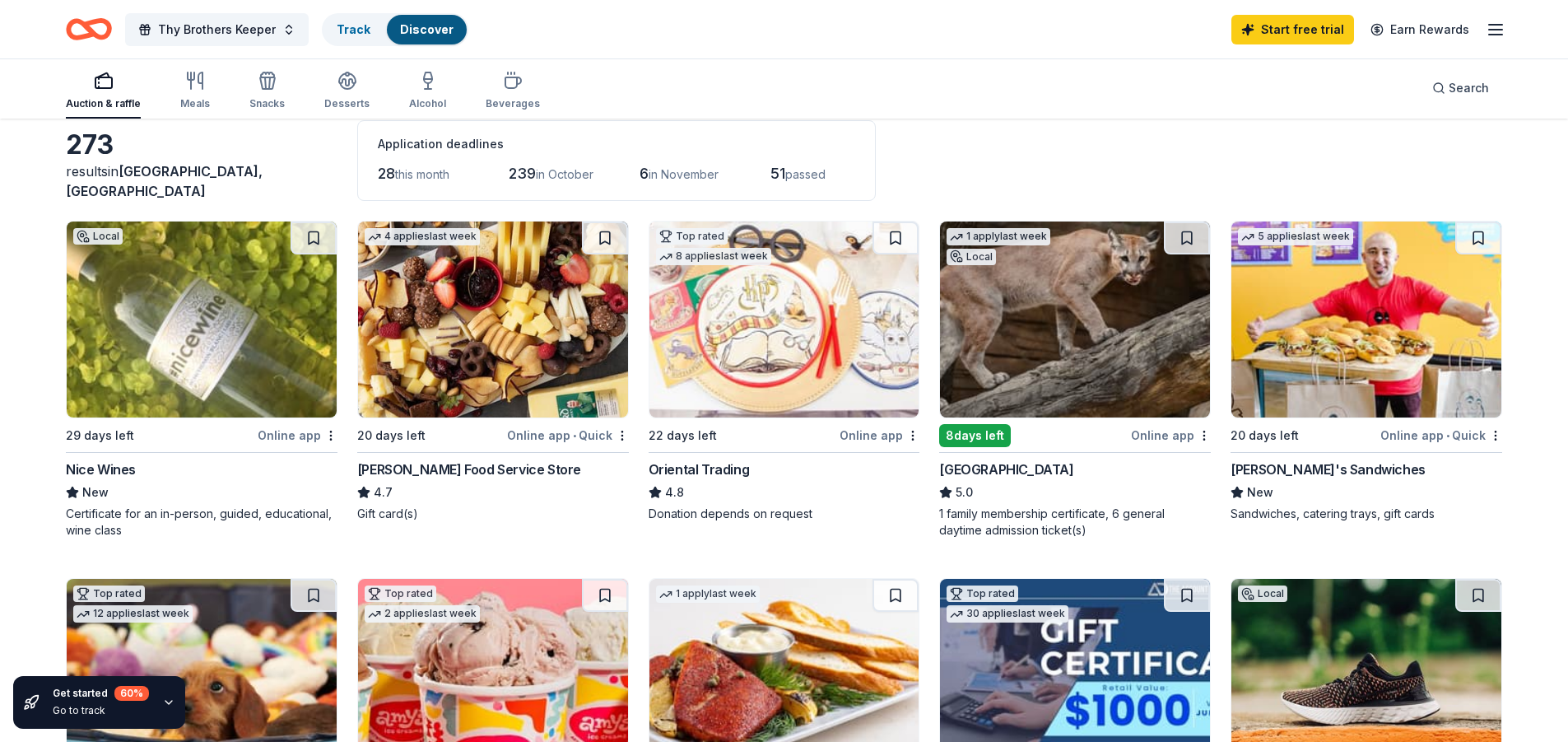
click at [705, 465] on div "Oriental Trading" at bounding box center [698, 469] width 101 height 19
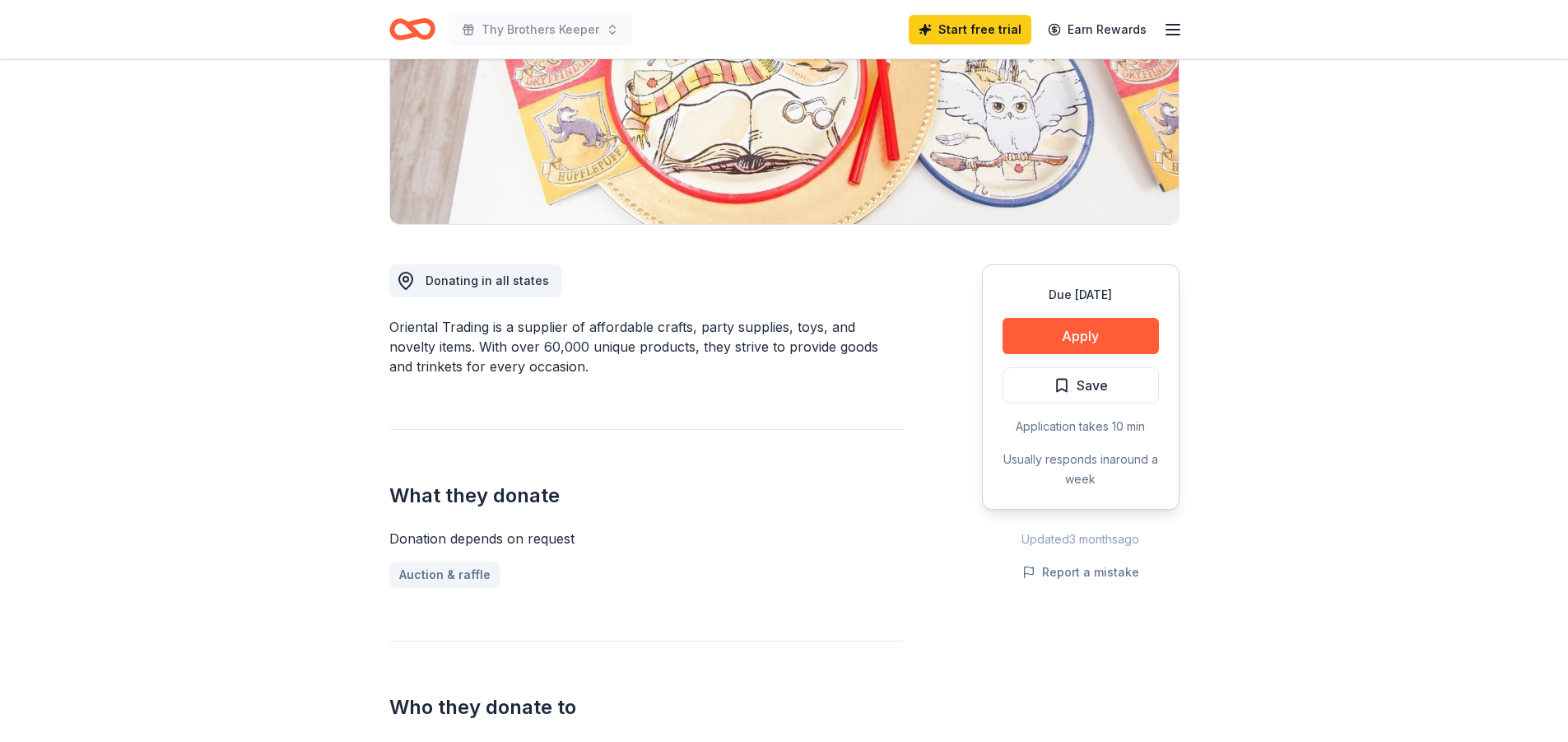
scroll to position [247, 0]
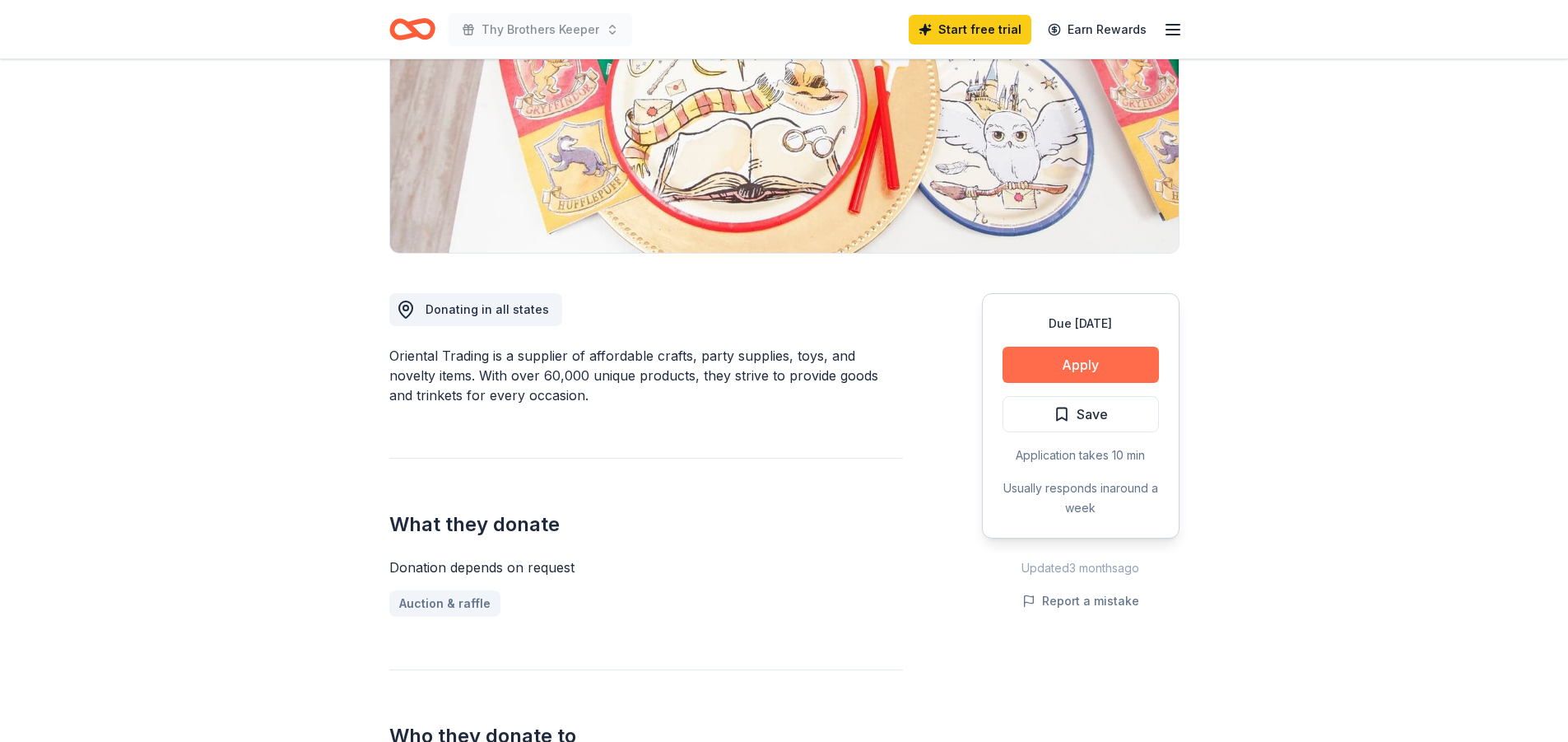
click at [1042, 358] on button "Apply" at bounding box center [1080, 364] width 157 height 36
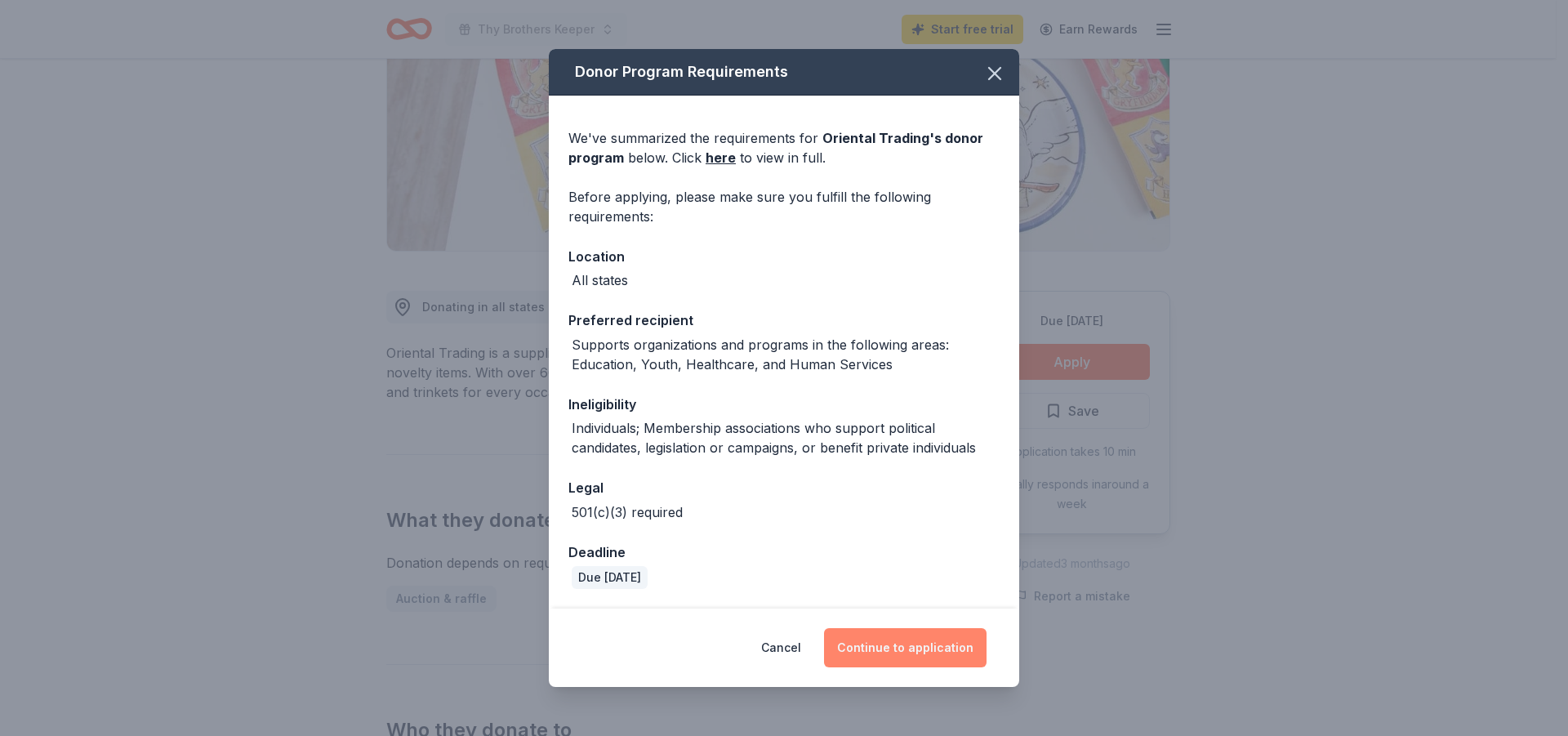
click at [906, 657] on button "Continue to application" at bounding box center [905, 647] width 163 height 40
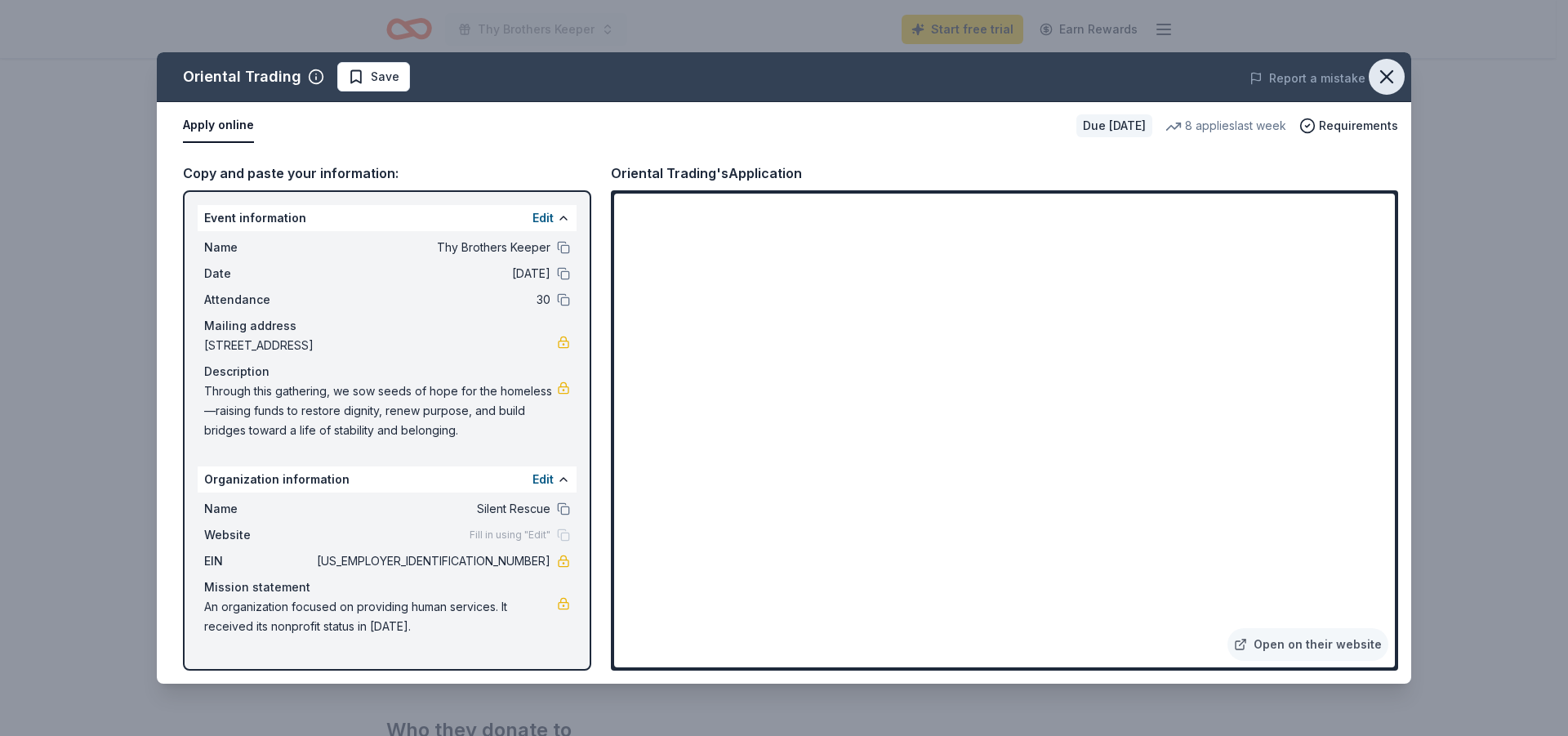
click at [1389, 71] on icon "button" at bounding box center [1387, 76] width 23 height 23
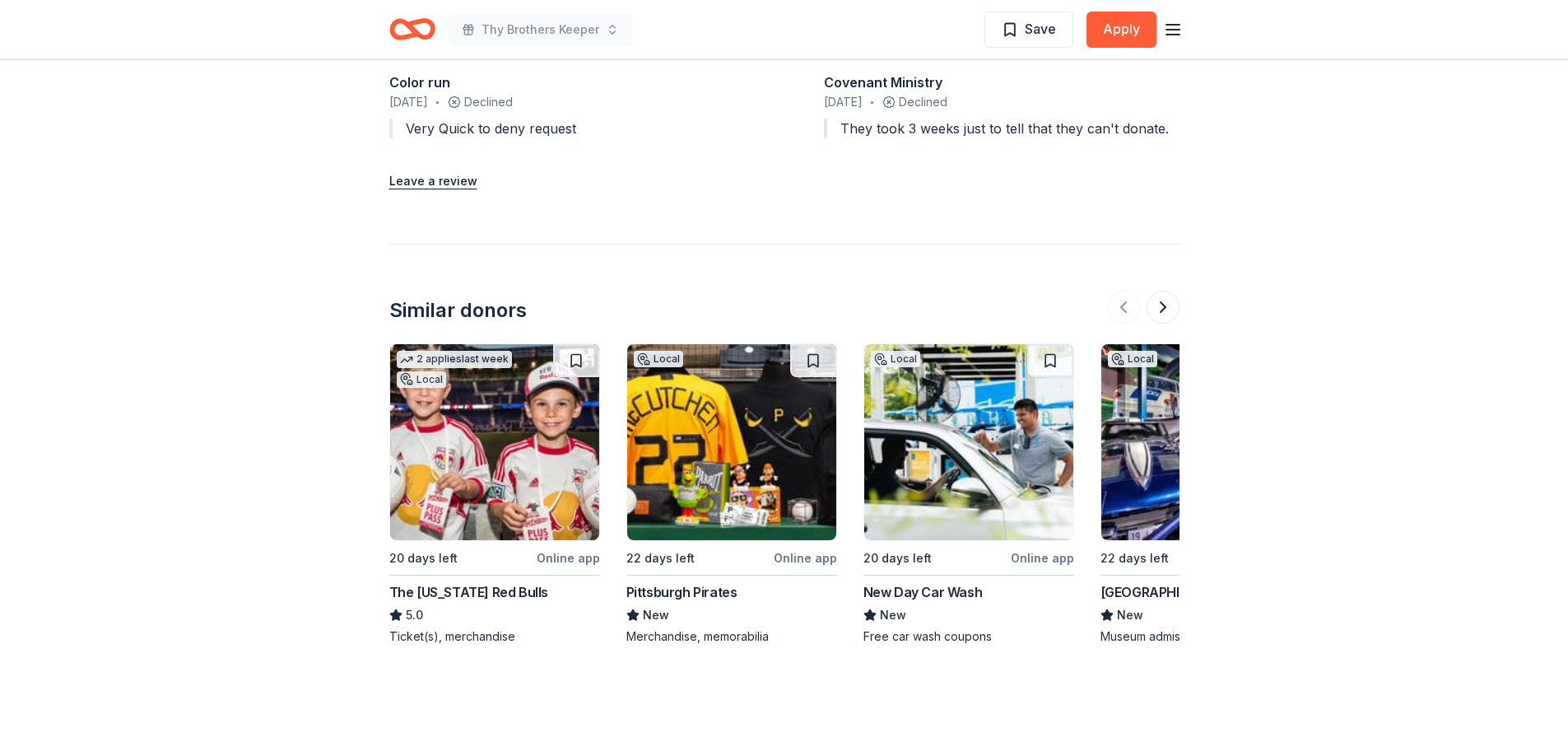
scroll to position [2058, 0]
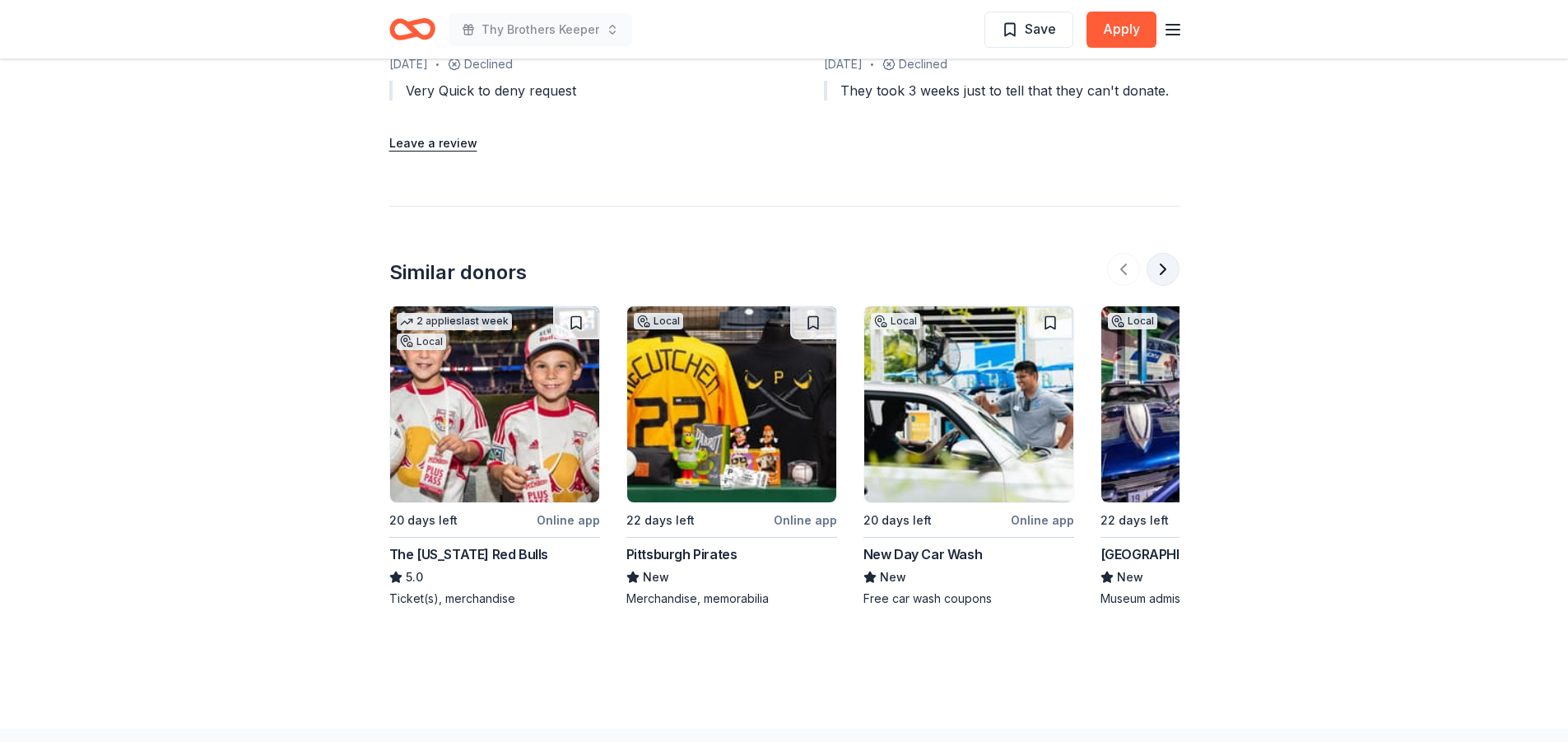
click at [1172, 267] on button at bounding box center [1163, 270] width 33 height 33
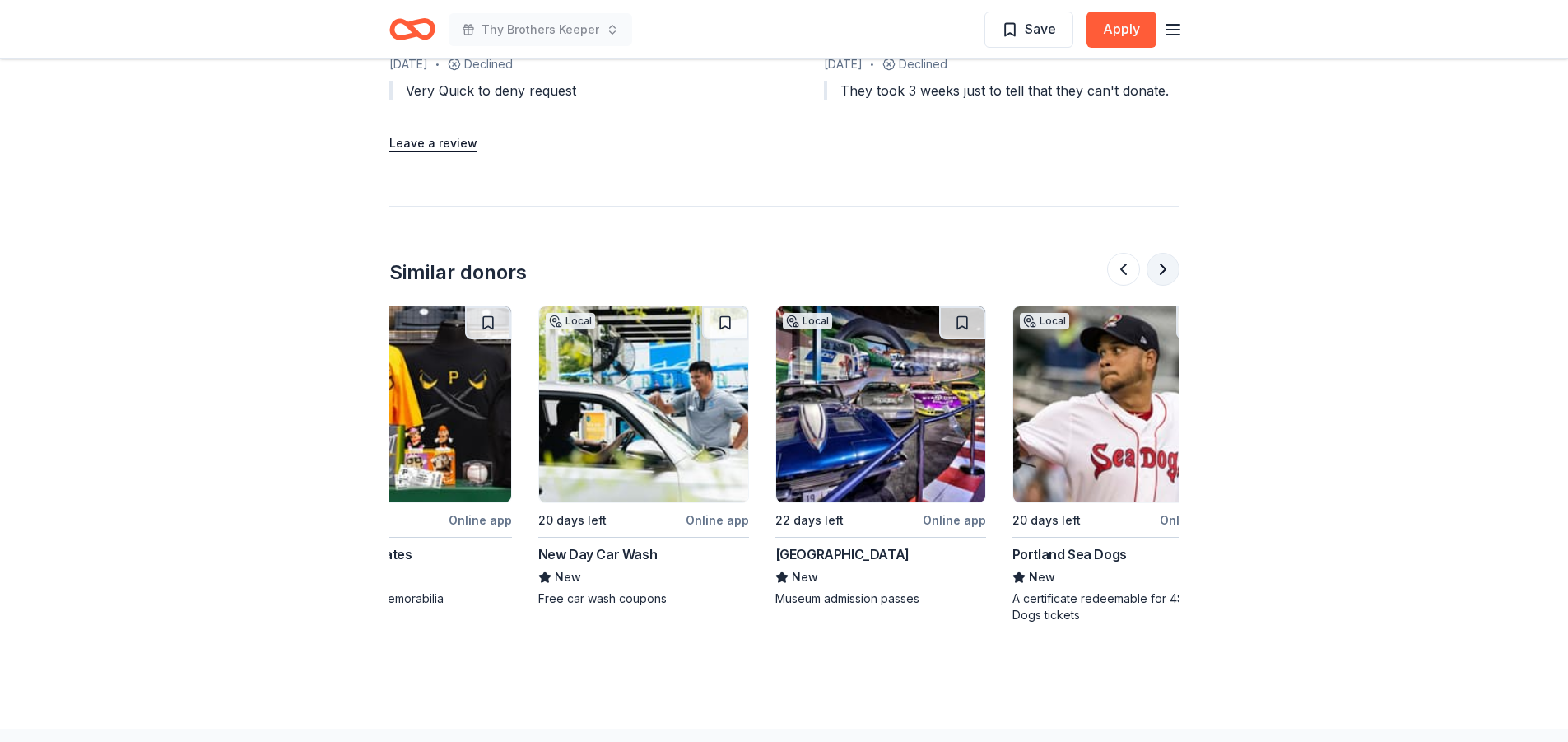
scroll to position [0, 711]
